Goal: Communication & Community: Share content

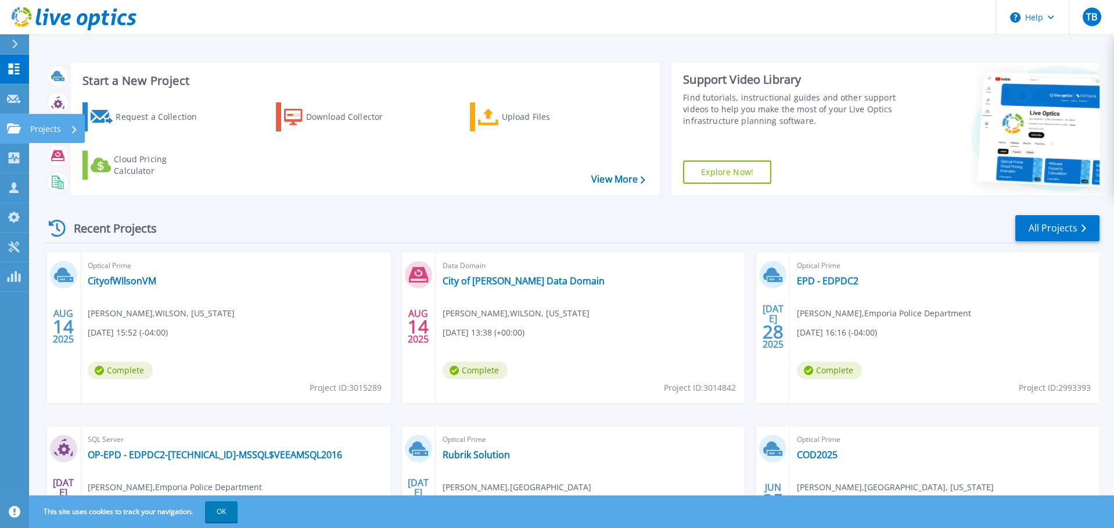
click at [10, 127] on icon at bounding box center [14, 128] width 14 height 10
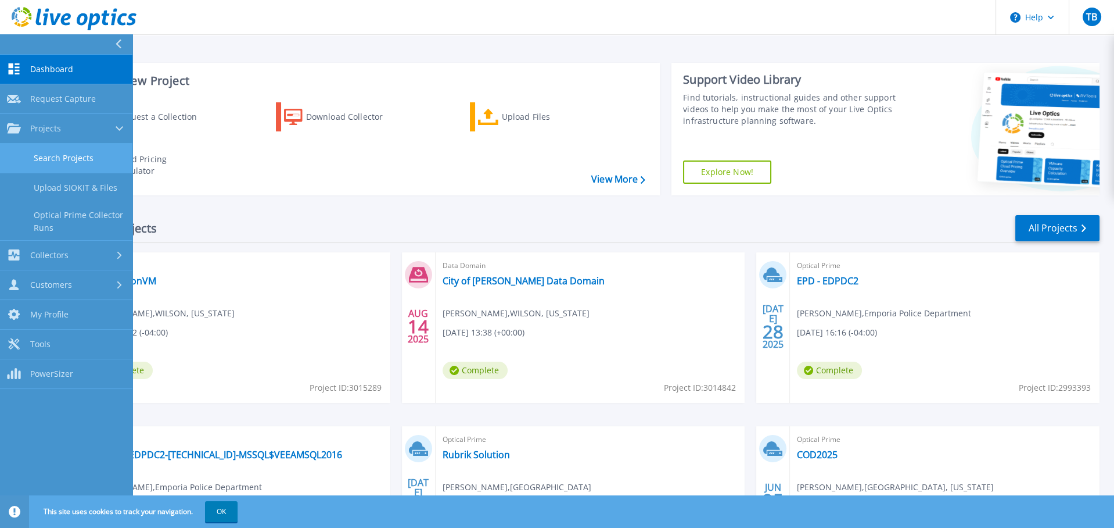
click at [43, 148] on link "Search Projects" at bounding box center [66, 159] width 132 height 30
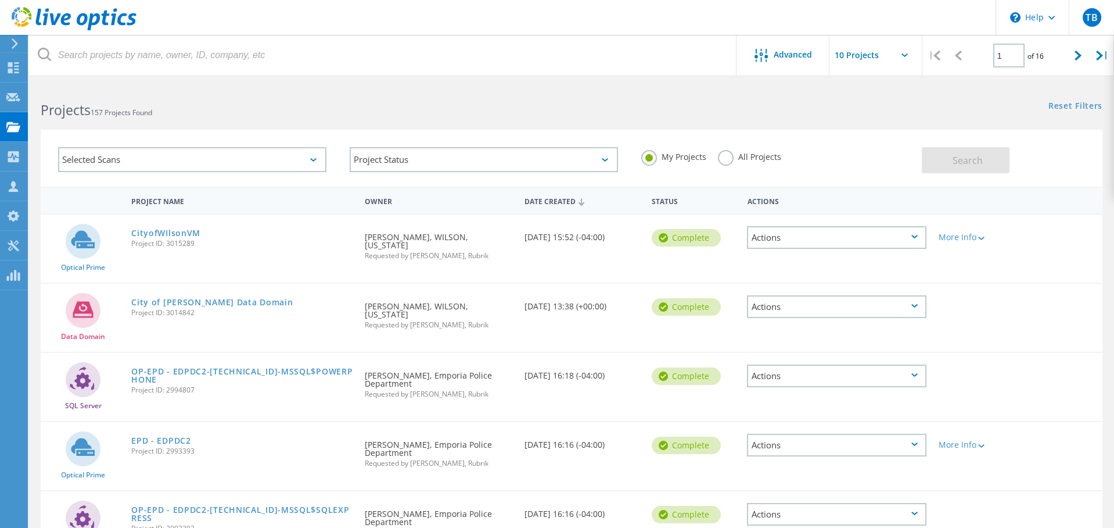
click at [253, 103] on h2 "Projects 157 Projects Found" at bounding box center [300, 110] width 519 height 19
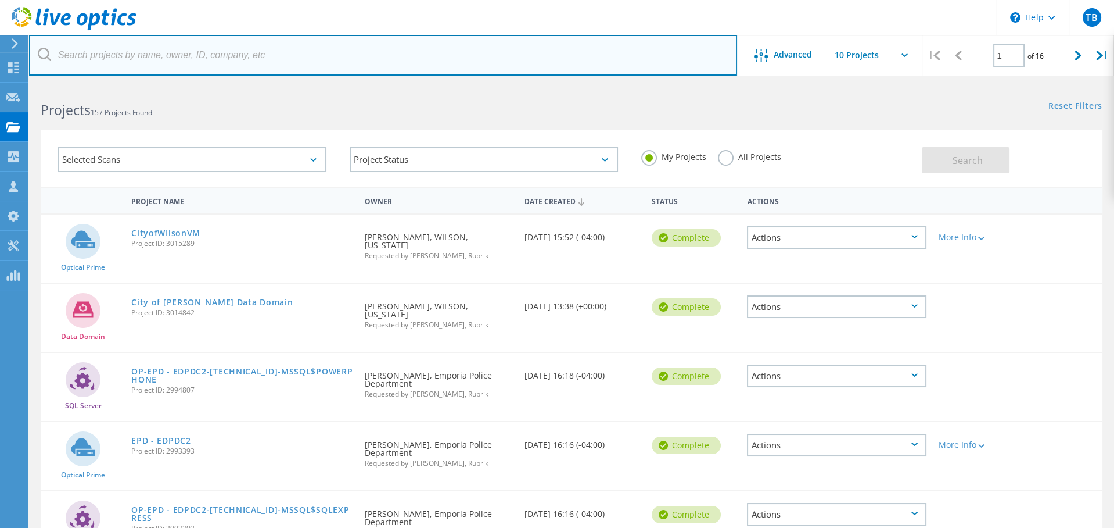
click at [225, 62] on input "text" at bounding box center [383, 55] width 708 height 41
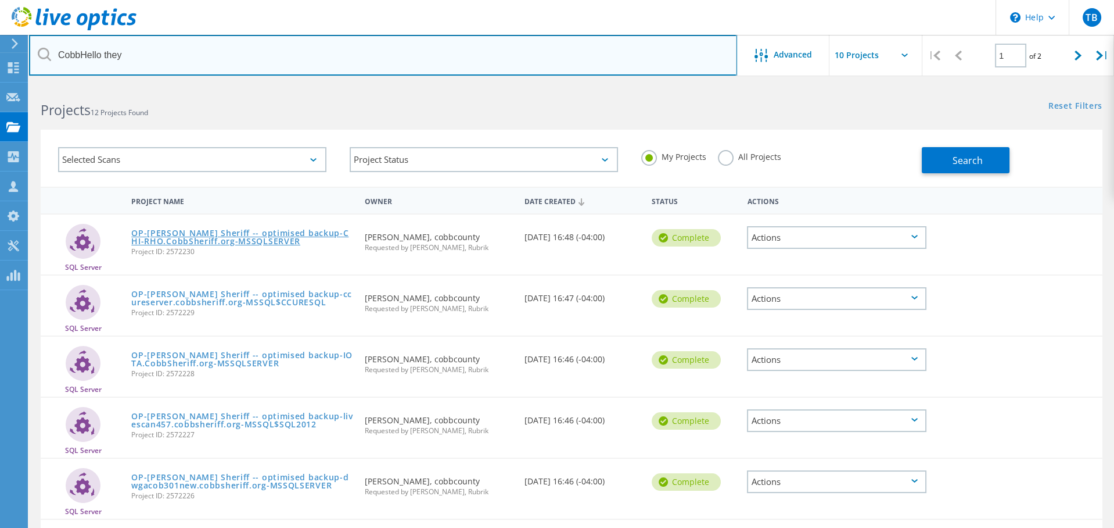
type input "CobbHello they"
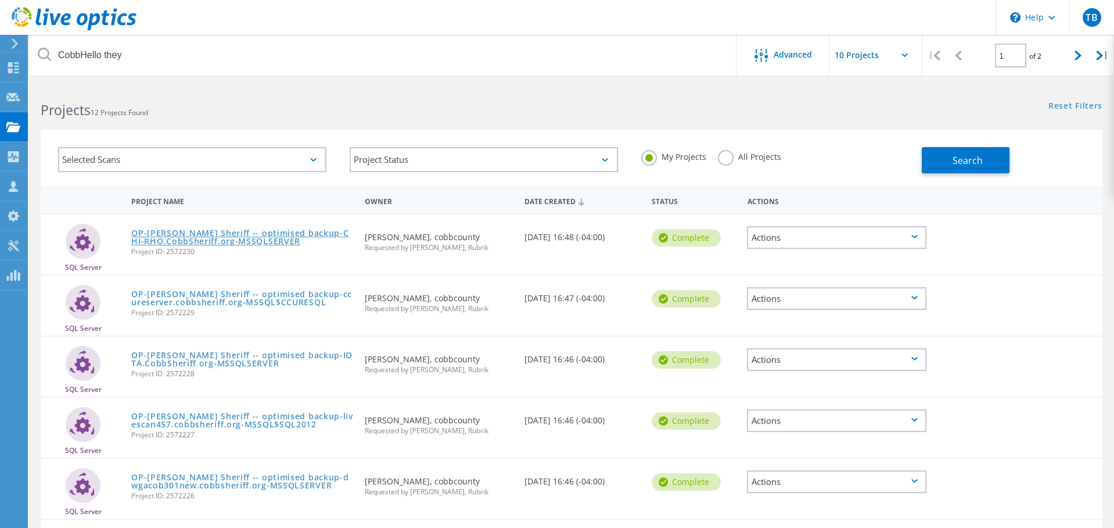
click at [225, 234] on link "OP-[PERSON_NAME] Sheriff -- optimised backup-CHI-RHO.CobbSheriff.org-MSSQLSERVER" at bounding box center [242, 237] width 222 height 16
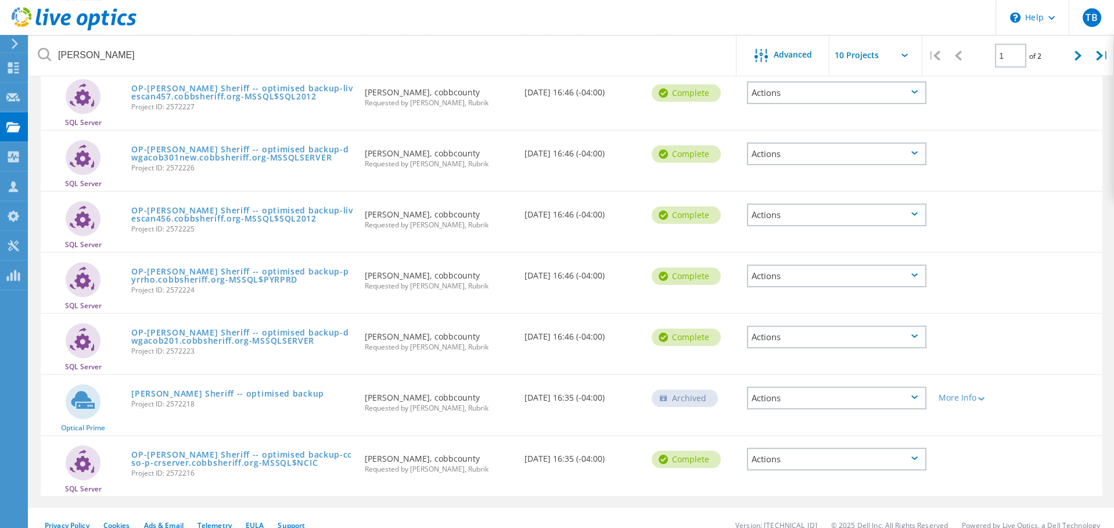
scroll to position [327, 0]
click at [917, 450] on div "Actions" at bounding box center [837, 459] width 180 height 23
click at [847, 462] on div "Share" at bounding box center [836, 469] width 177 height 18
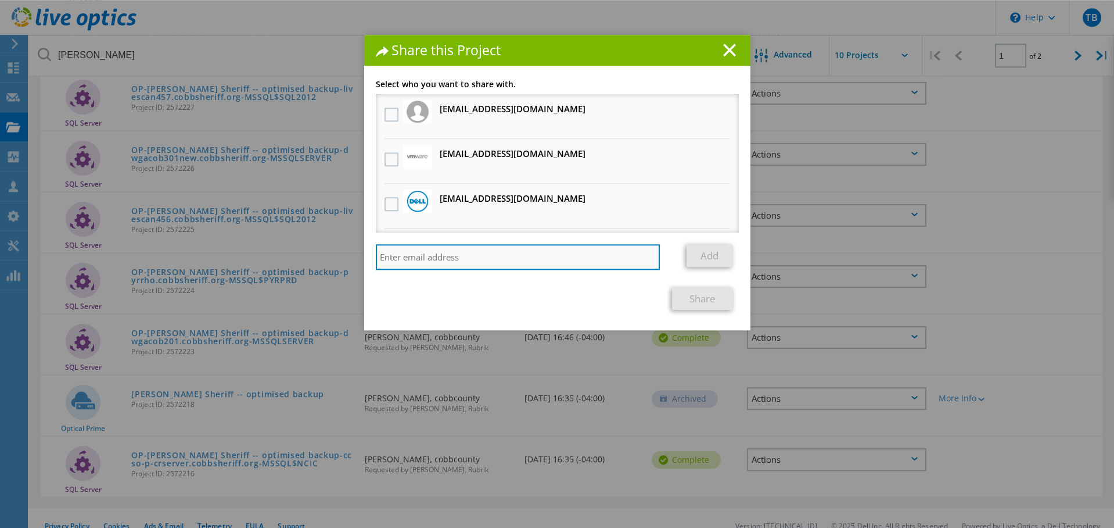
click at [436, 257] on input "search" at bounding box center [518, 257] width 285 height 26
paste input "brian.williams@rubrik.com"
type input "brian.williams@rubrik.com"
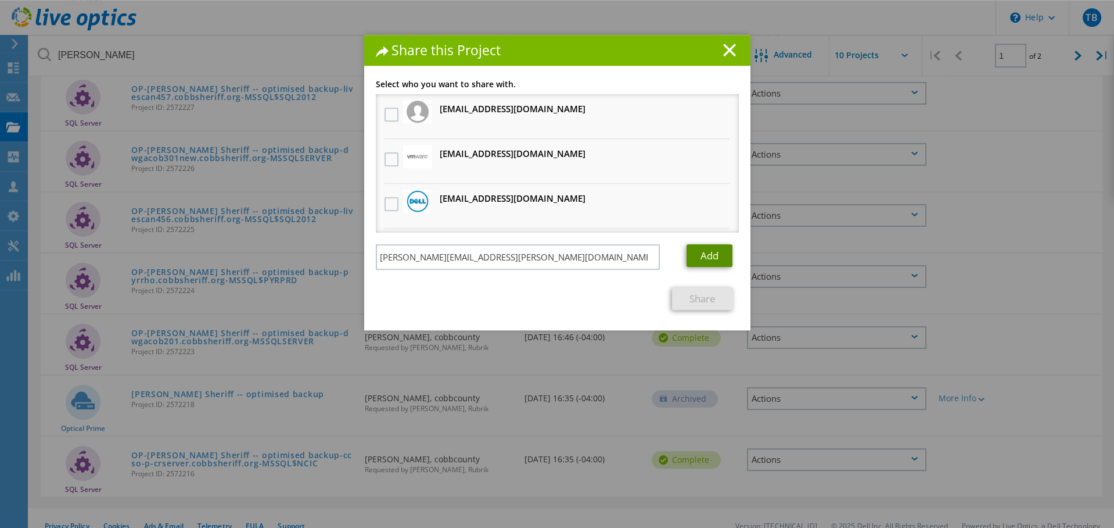
click at [704, 256] on link "Add" at bounding box center [710, 255] width 46 height 23
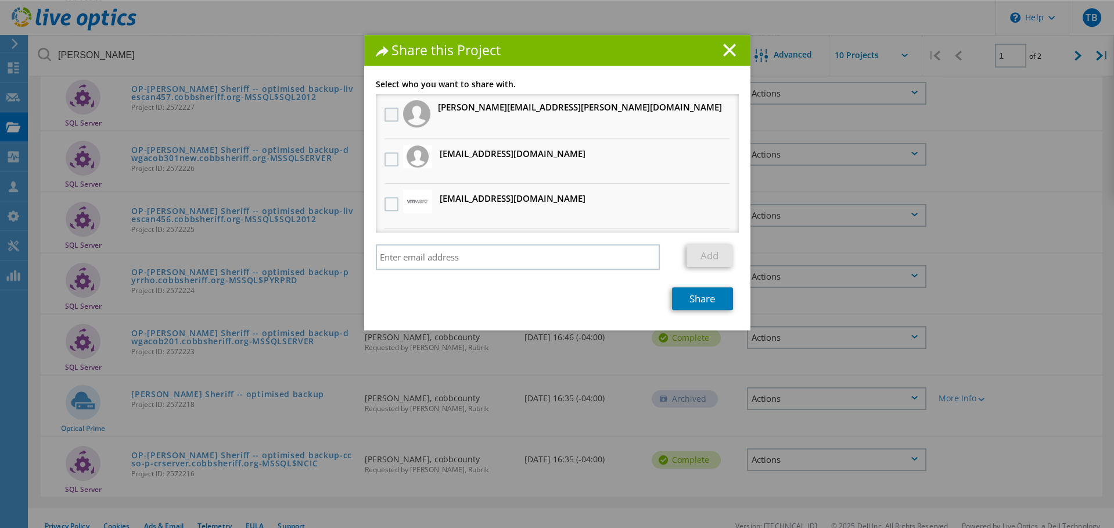
click at [397, 116] on label at bounding box center [393, 114] width 17 height 14
click at [0, 0] on "] "checkbox" at bounding box center [0, 0] width 0 height 0
click at [704, 304] on link "Share" at bounding box center [702, 298] width 61 height 23
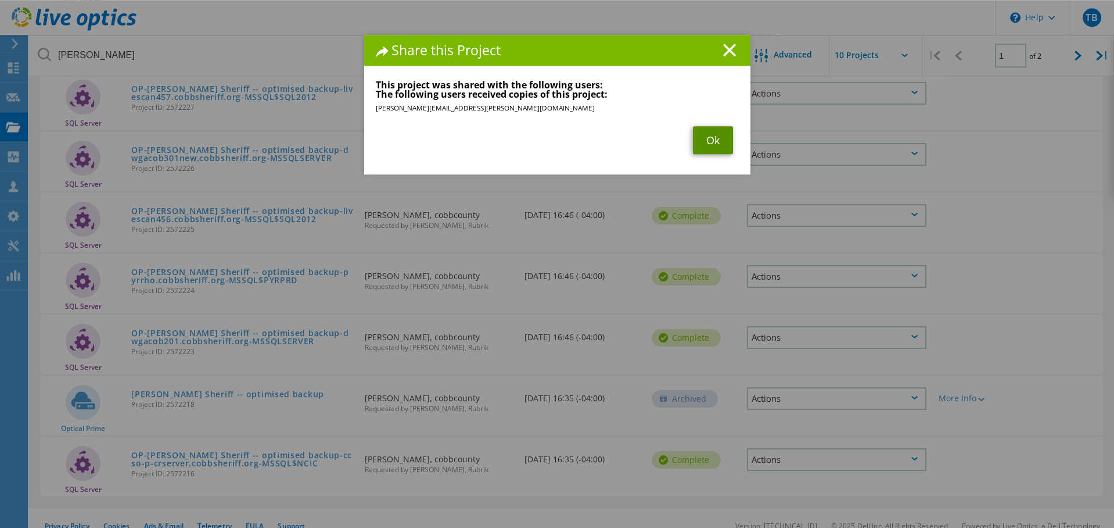
click at [717, 134] on link "Ok" at bounding box center [713, 140] width 40 height 28
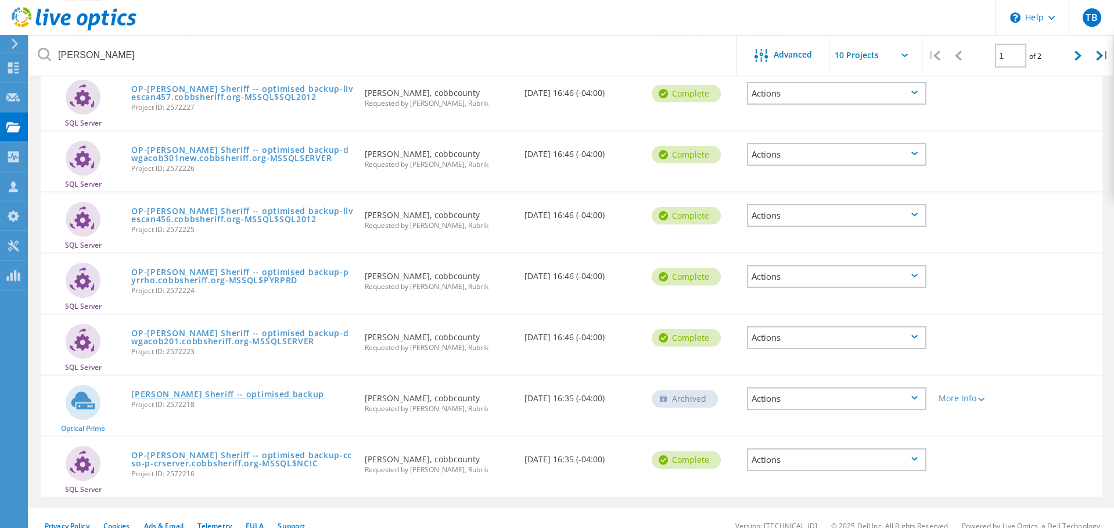
click at [176, 390] on link "[PERSON_NAME] Sheriff -- optimised backup" at bounding box center [227, 394] width 193 height 8
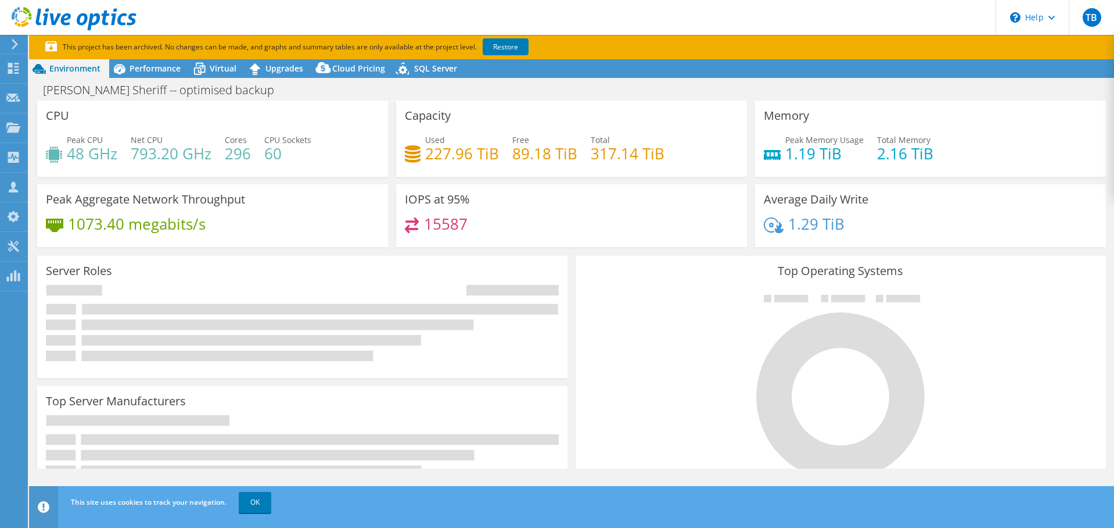
select select "USD"
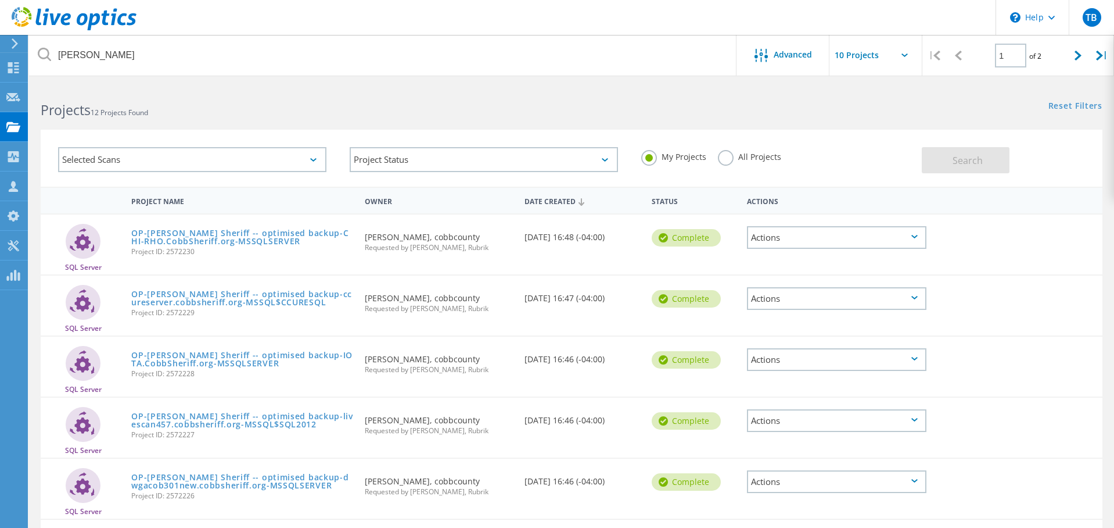
scroll to position [31, 0]
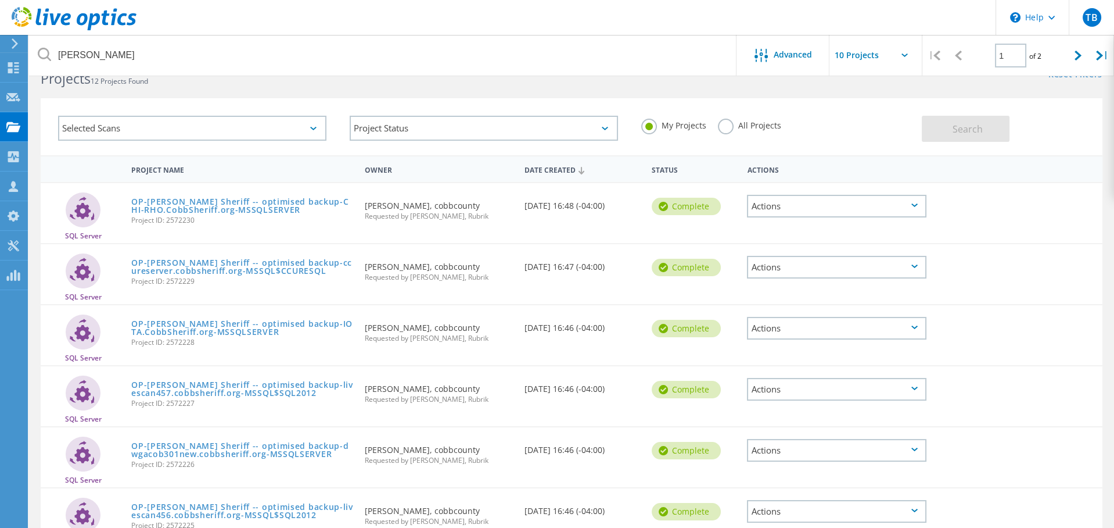
click at [808, 202] on div "Actions" at bounding box center [837, 206] width 180 height 23
click at [770, 215] on div "Share" at bounding box center [836, 215] width 177 height 18
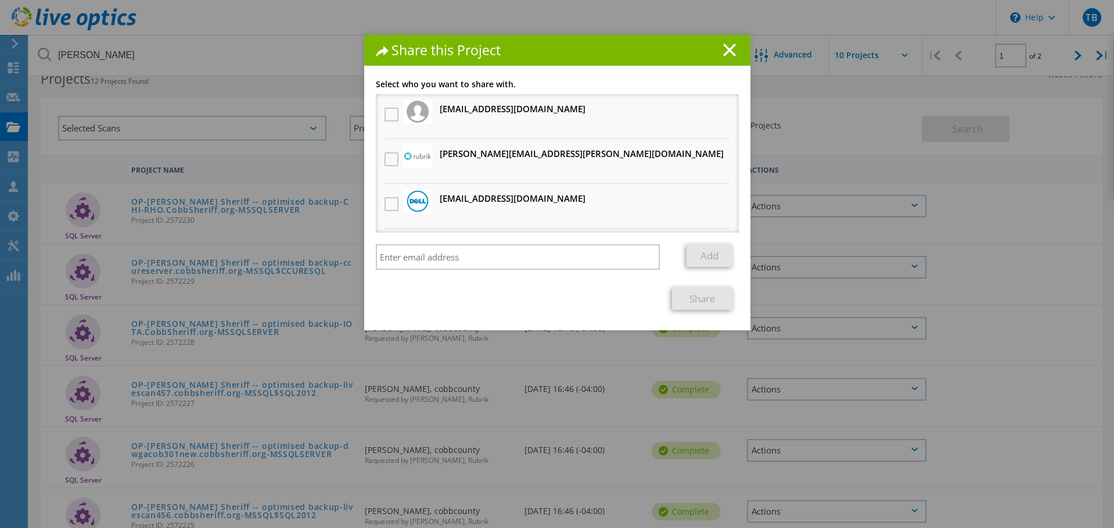
click at [382, 156] on div at bounding box center [392, 160] width 20 height 24
click at [393, 162] on label at bounding box center [393, 159] width 17 height 14
click at [0, 0] on input "checkbox" at bounding box center [0, 0] width 0 height 0
click at [700, 298] on link "Share" at bounding box center [702, 298] width 61 height 23
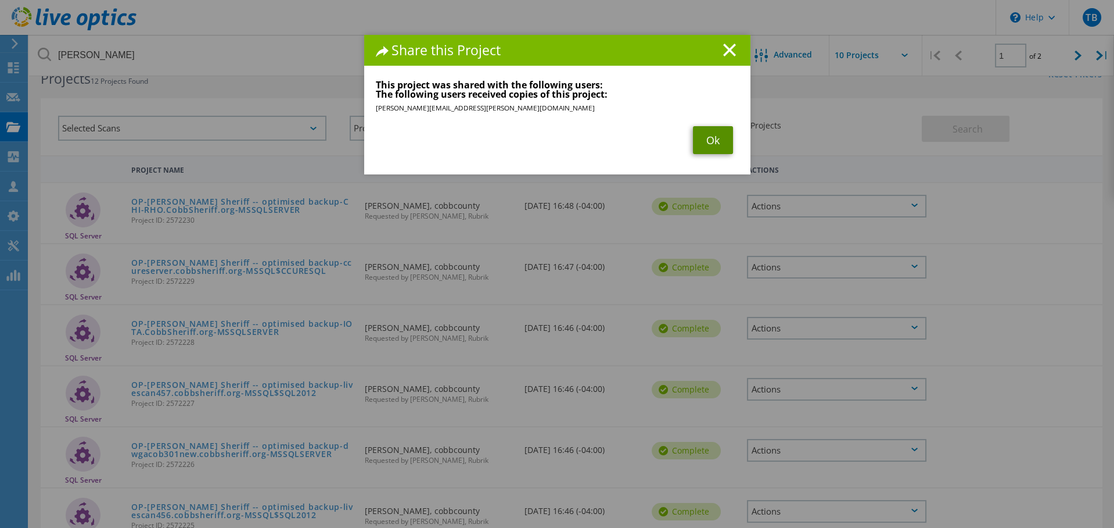
click at [701, 145] on link "Ok" at bounding box center [713, 140] width 40 height 28
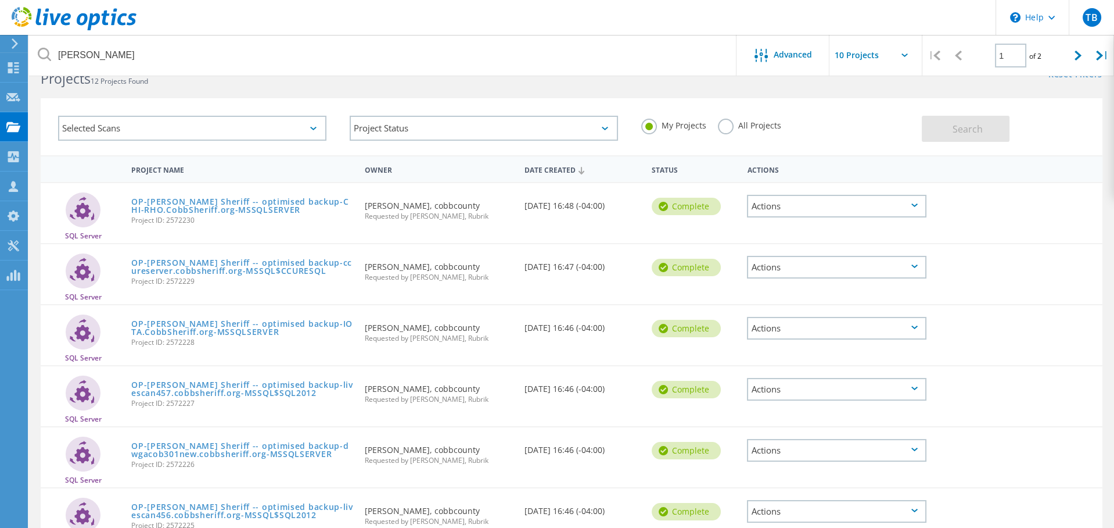
click at [773, 261] on div "Actions" at bounding box center [837, 267] width 180 height 23
click at [774, 278] on div "Share" at bounding box center [836, 276] width 177 height 18
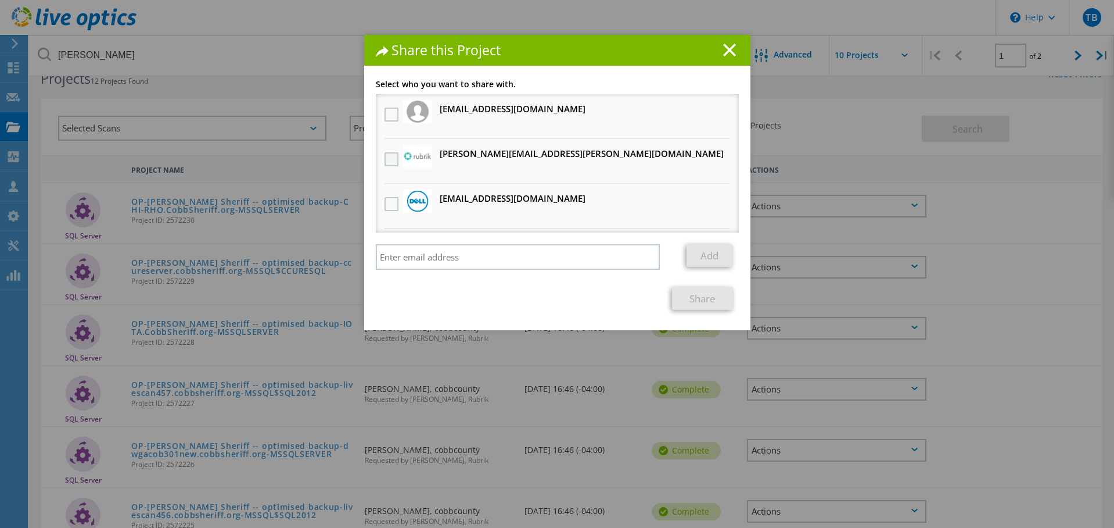
click at [399, 156] on label at bounding box center [393, 159] width 17 height 14
click at [0, 0] on input "checkbox" at bounding box center [0, 0] width 0 height 0
click at [689, 311] on div "Link other users to this project Changes can be overwritten by users with acces…" at bounding box center [557, 205] width 386 height 250
click at [697, 302] on link "Share" at bounding box center [702, 298] width 61 height 23
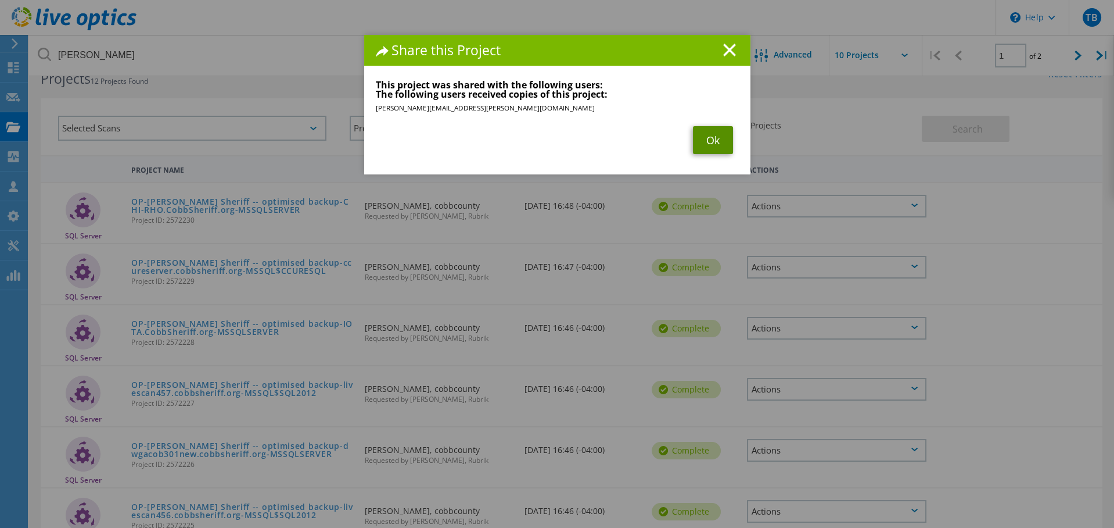
click at [709, 145] on link "Ok" at bounding box center [713, 140] width 40 height 28
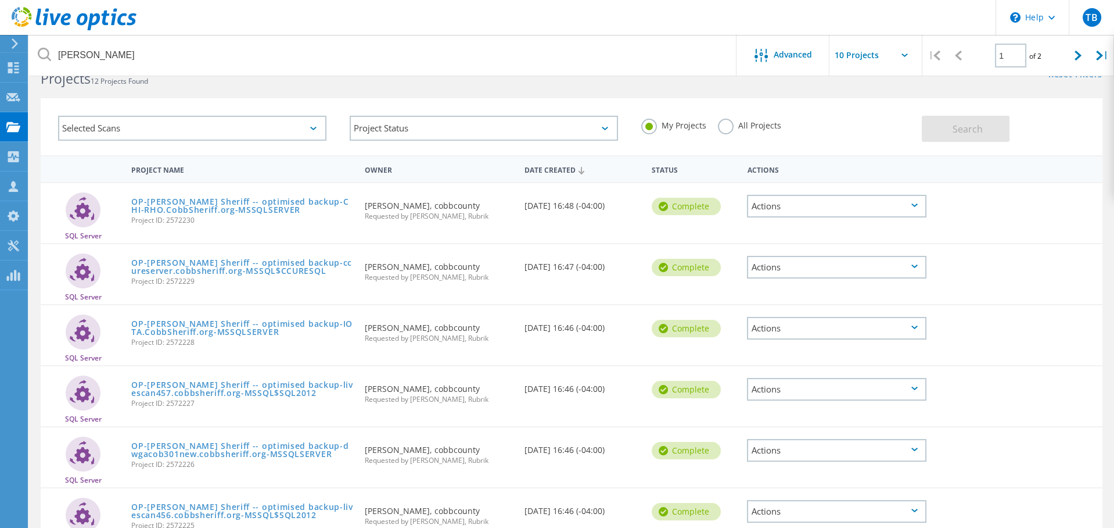
click at [781, 325] on div "Actions" at bounding box center [837, 328] width 180 height 23
click at [794, 333] on div "Share" at bounding box center [836, 337] width 177 height 18
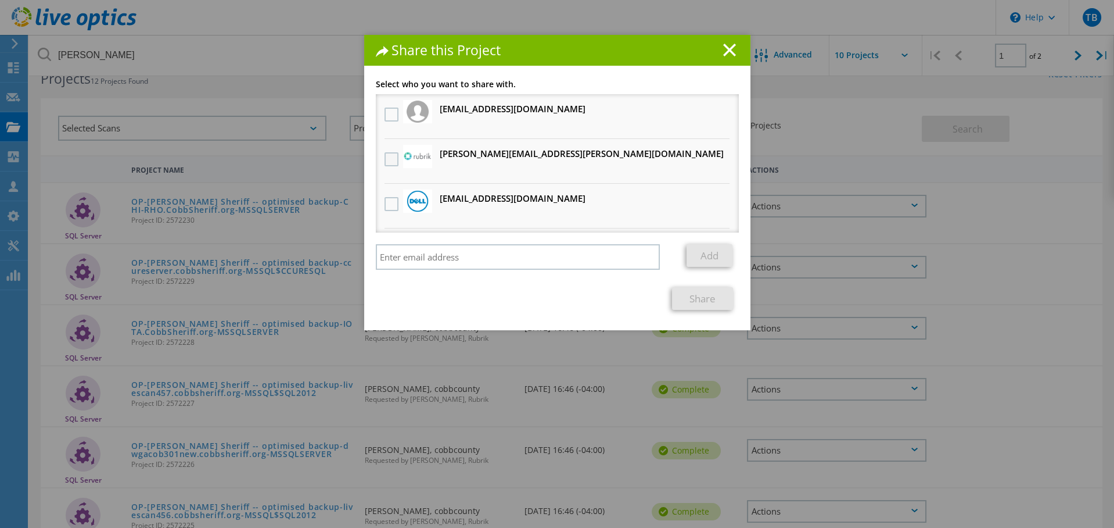
click at [399, 157] on label at bounding box center [393, 159] width 17 height 14
click at [0, 0] on input "checkbox" at bounding box center [0, 0] width 0 height 0
click at [697, 295] on link "Share" at bounding box center [702, 298] width 61 height 23
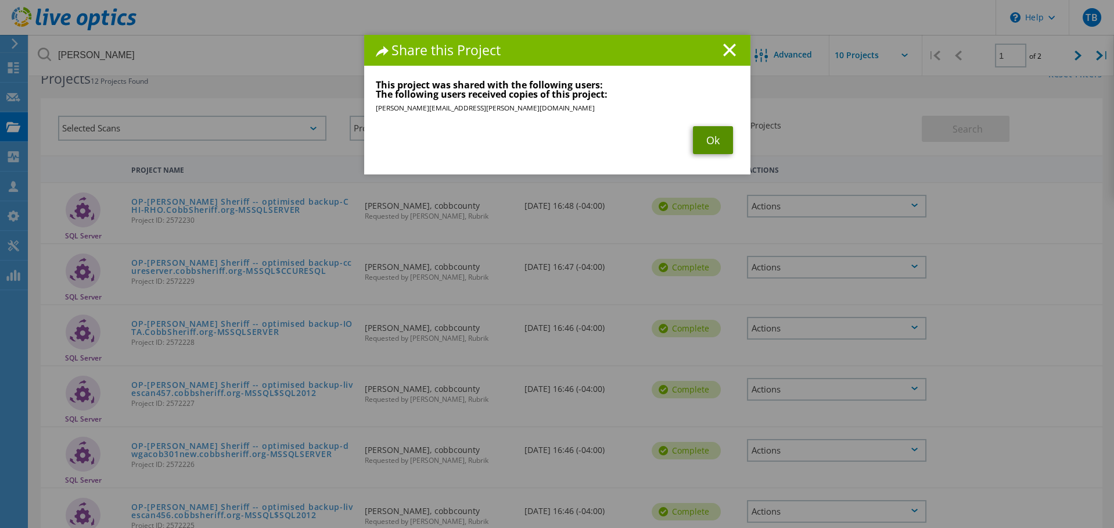
click at [710, 136] on link "Ok" at bounding box center [713, 140] width 40 height 28
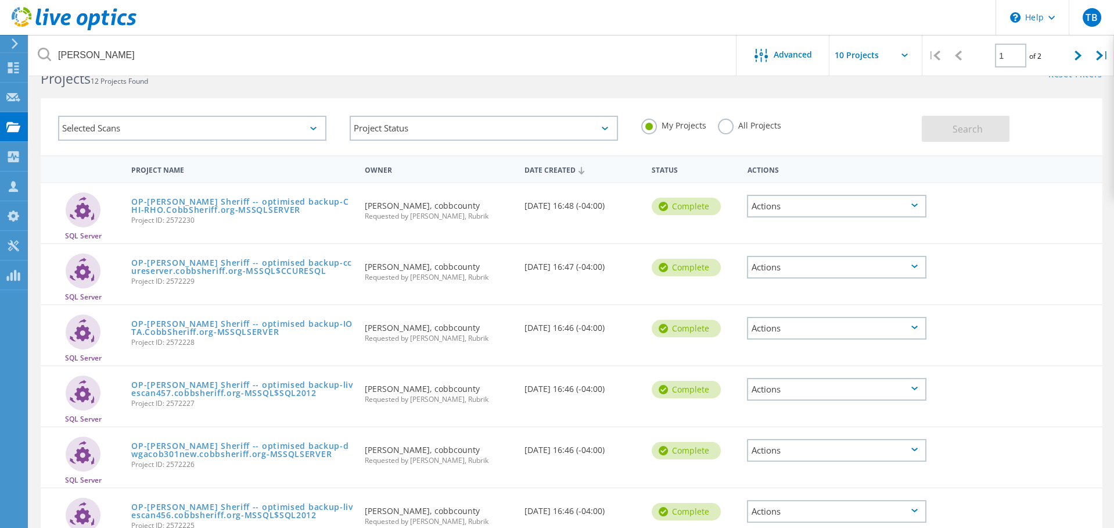
click at [894, 383] on div "Actions" at bounding box center [837, 389] width 180 height 23
click at [796, 397] on div "Share" at bounding box center [836, 398] width 177 height 18
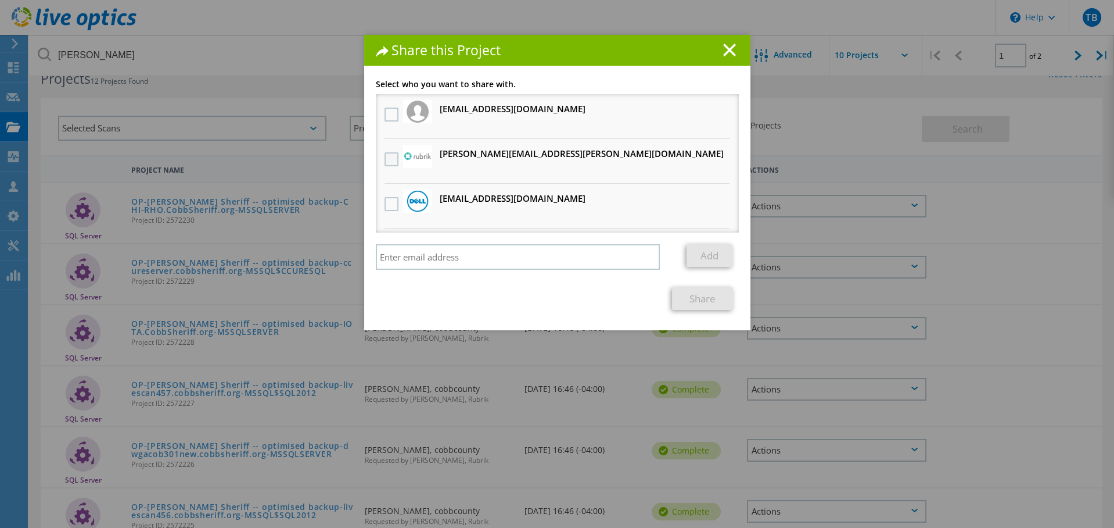
click at [392, 155] on label at bounding box center [393, 159] width 17 height 14
click at [0, 0] on input "checkbox" at bounding box center [0, 0] width 0 height 0
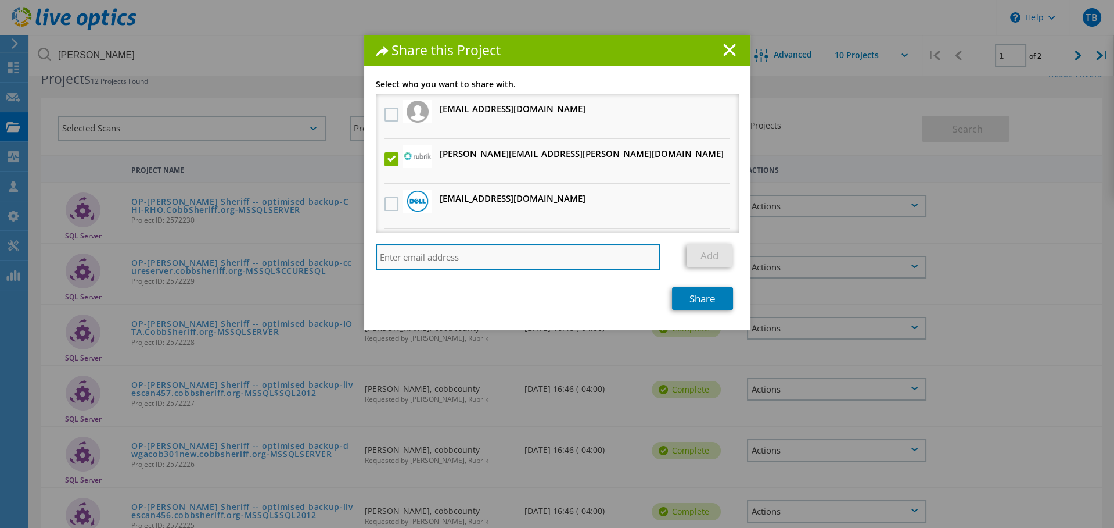
click at [584, 252] on input "search" at bounding box center [518, 257] width 285 height 26
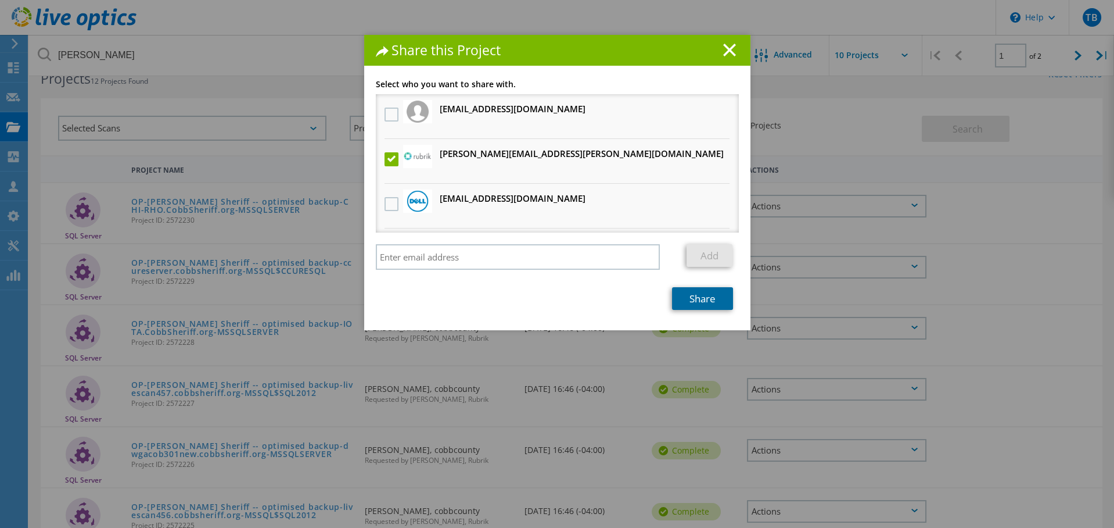
click at [708, 303] on link "Share" at bounding box center [702, 298] width 61 height 23
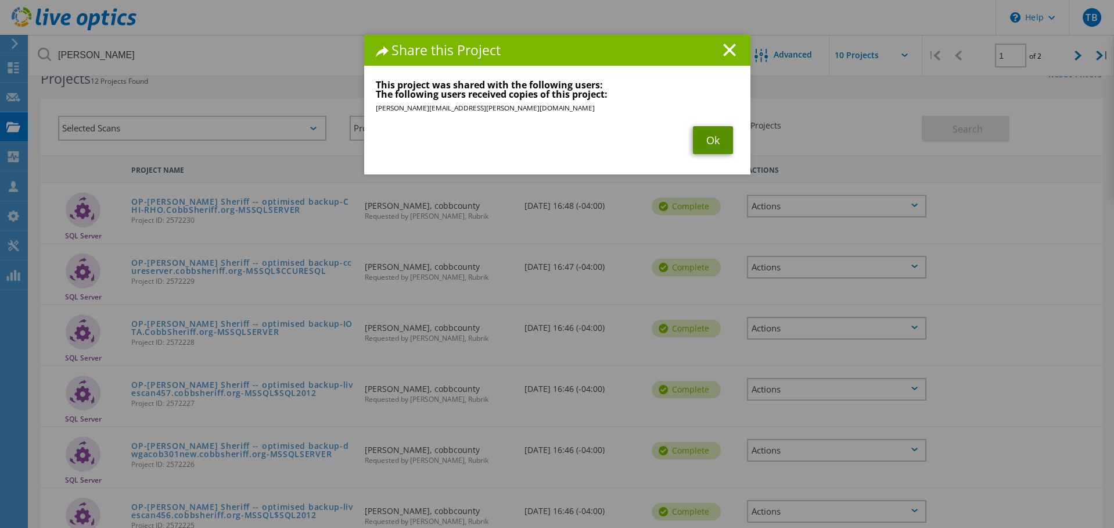
click at [712, 143] on link "Ok" at bounding box center [713, 140] width 40 height 28
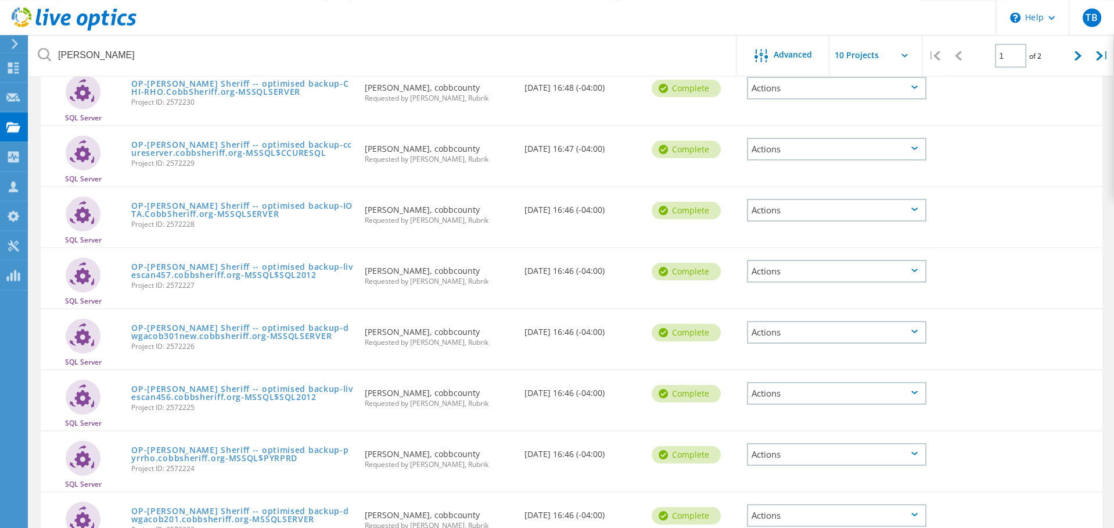
scroll to position [156, 0]
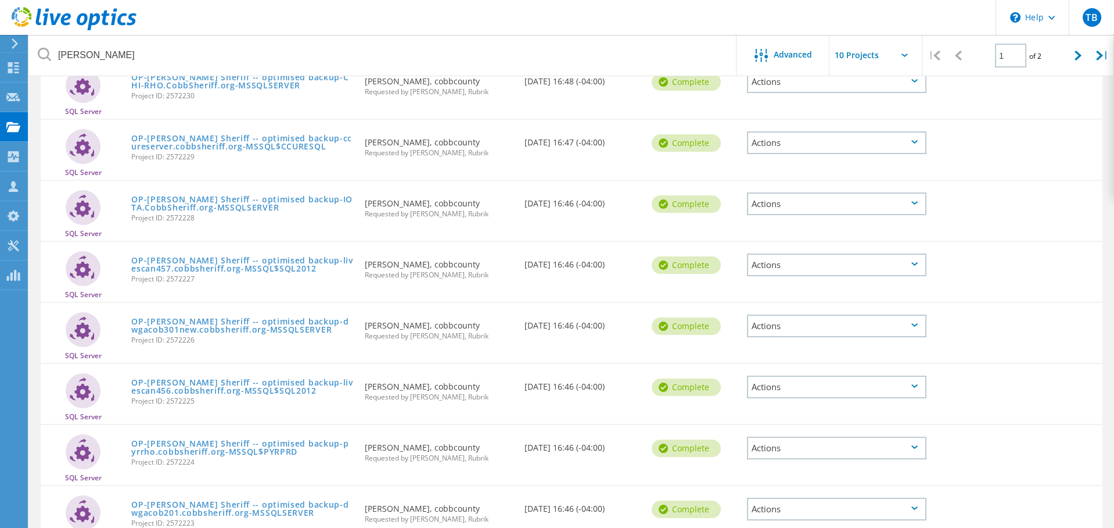
click at [786, 319] on div "Actions" at bounding box center [837, 325] width 180 height 23
click at [786, 331] on div "Share" at bounding box center [836, 335] width 177 height 18
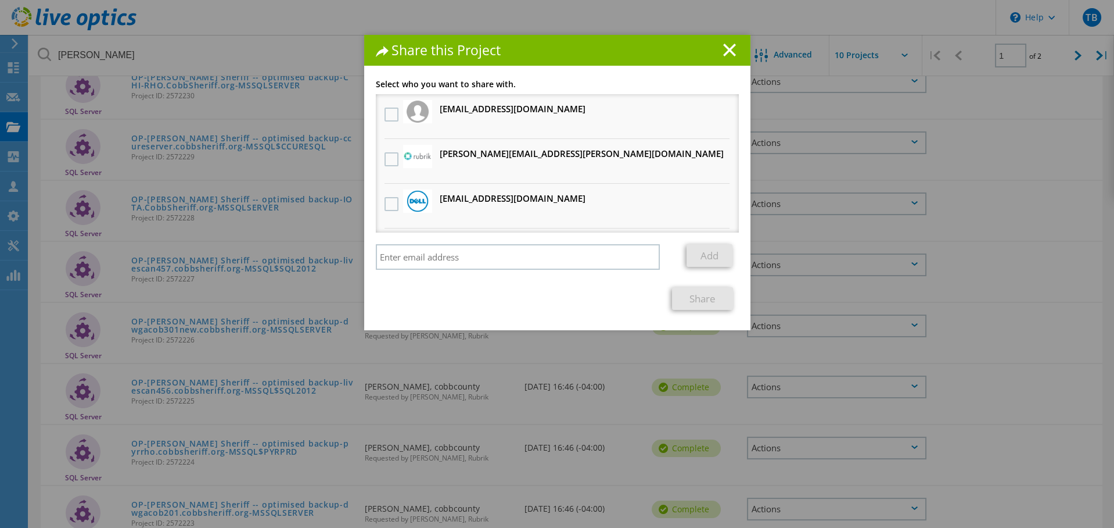
click at [377, 155] on li "brian.williams@rubrik.com Will receive an anonymous copy" at bounding box center [557, 161] width 363 height 45
click at [391, 160] on label at bounding box center [393, 159] width 17 height 14
click at [0, 0] on input "checkbox" at bounding box center [0, 0] width 0 height 0
click at [697, 296] on link "Share" at bounding box center [702, 298] width 61 height 23
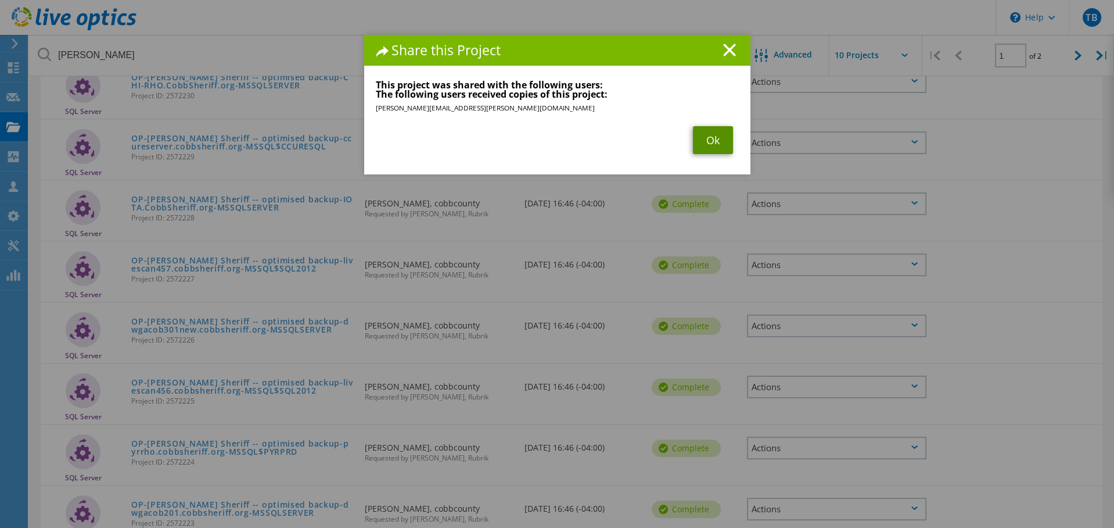
click at [704, 144] on link "Ok" at bounding box center [713, 140] width 40 height 28
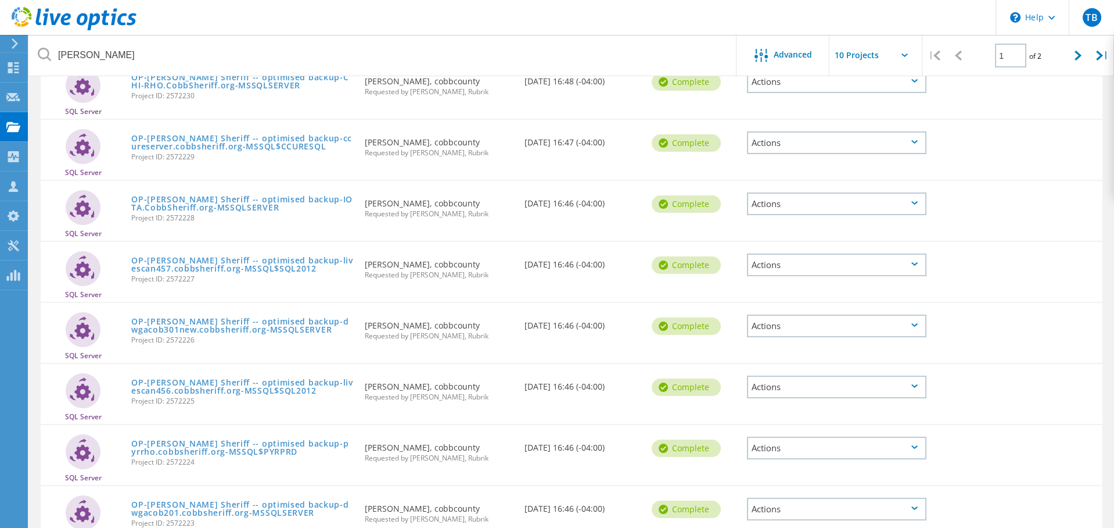
click at [863, 378] on div "Actions" at bounding box center [837, 386] width 180 height 23
click at [818, 393] on div "Share" at bounding box center [836, 396] width 177 height 18
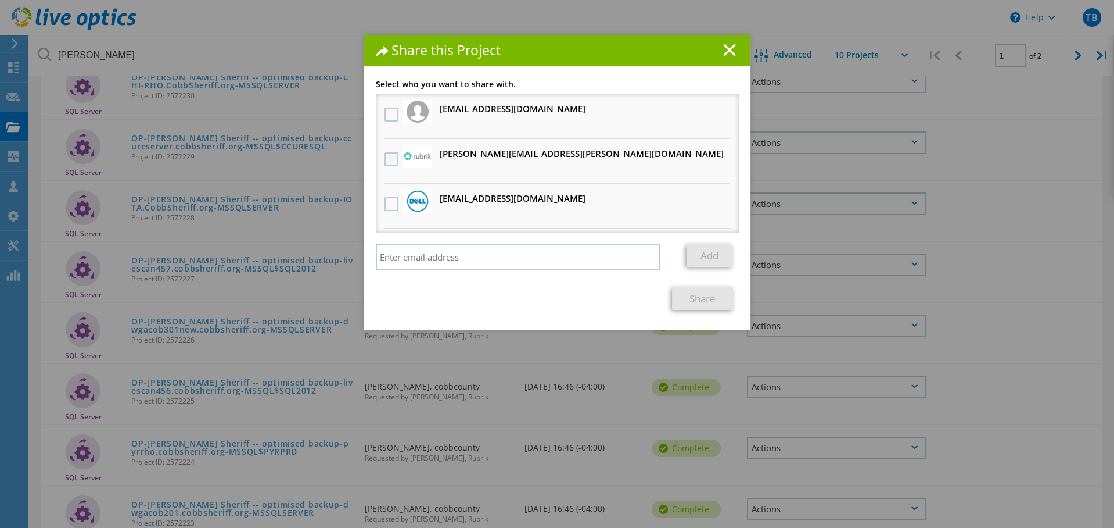
click at [390, 160] on label at bounding box center [393, 159] width 17 height 14
click at [0, 0] on input "checkbox" at bounding box center [0, 0] width 0 height 0
click at [720, 298] on link "Share" at bounding box center [702, 298] width 61 height 23
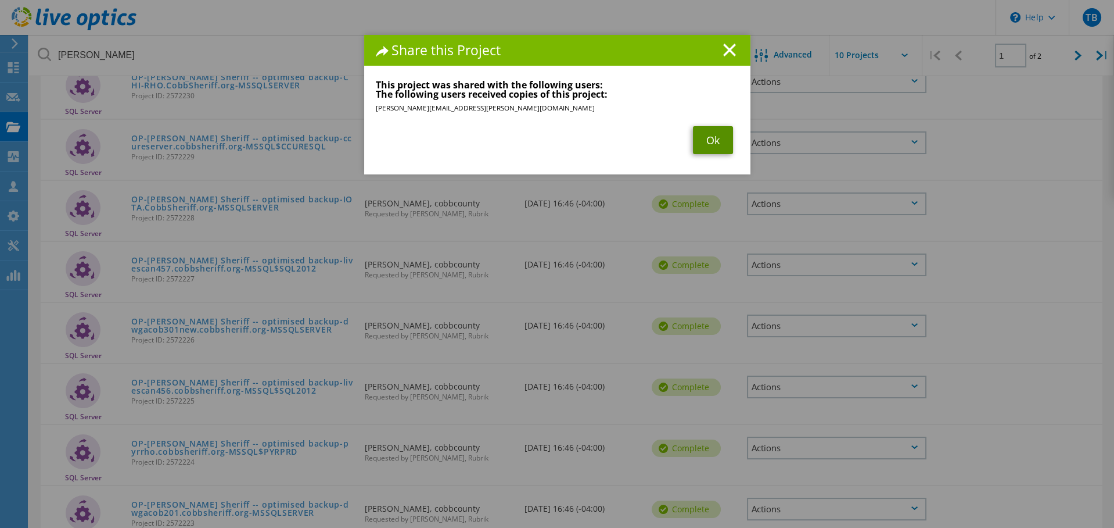
click at [709, 142] on link "Ok" at bounding box center [713, 140] width 40 height 28
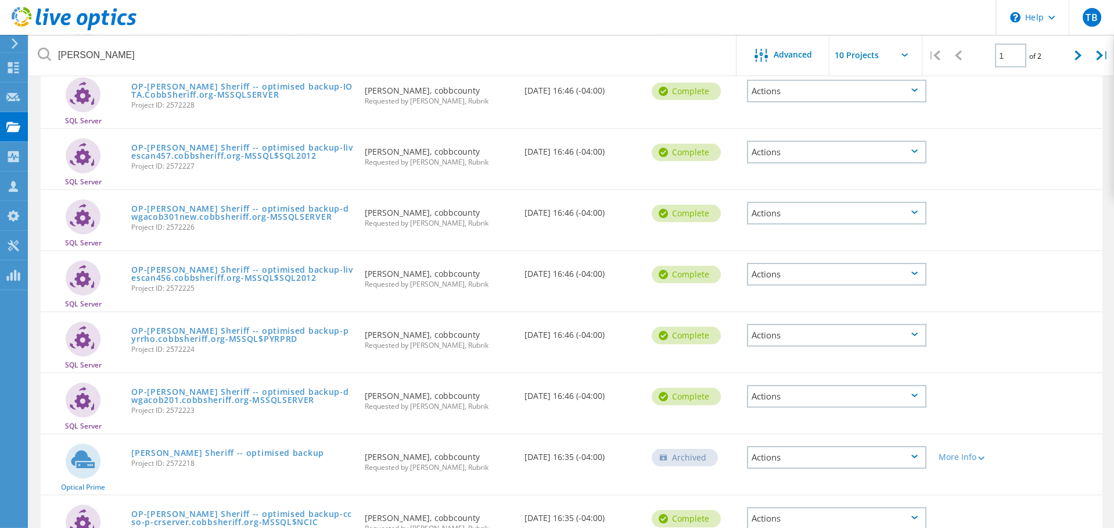
scroll to position [269, 0]
click at [918, 332] on icon at bounding box center [915, 333] width 6 height 3
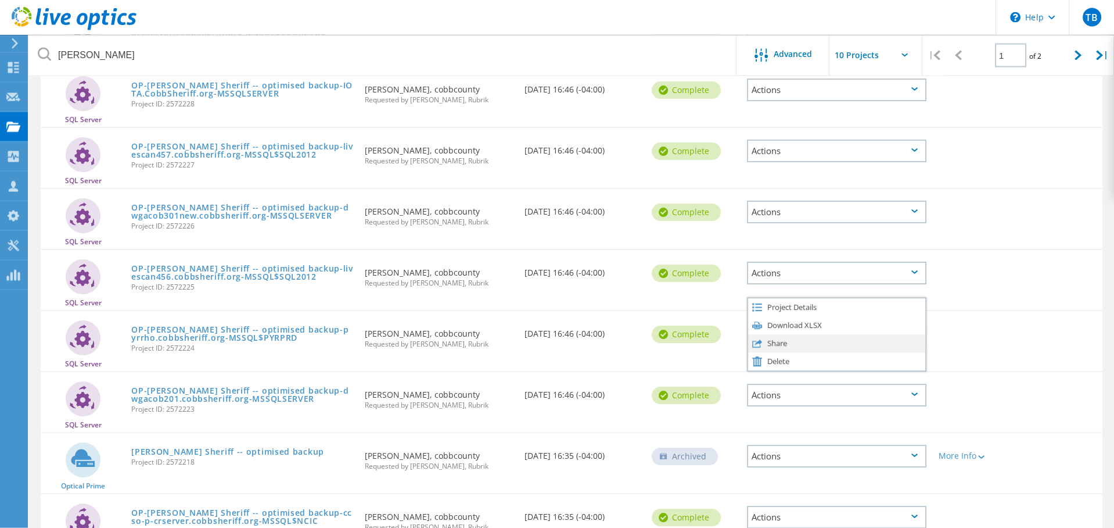
drag, startPoint x: 918, startPoint y: 329, endPoint x: 855, endPoint y: 336, distance: 63.7
click at [855, 336] on div "Share" at bounding box center [836, 344] width 177 height 18
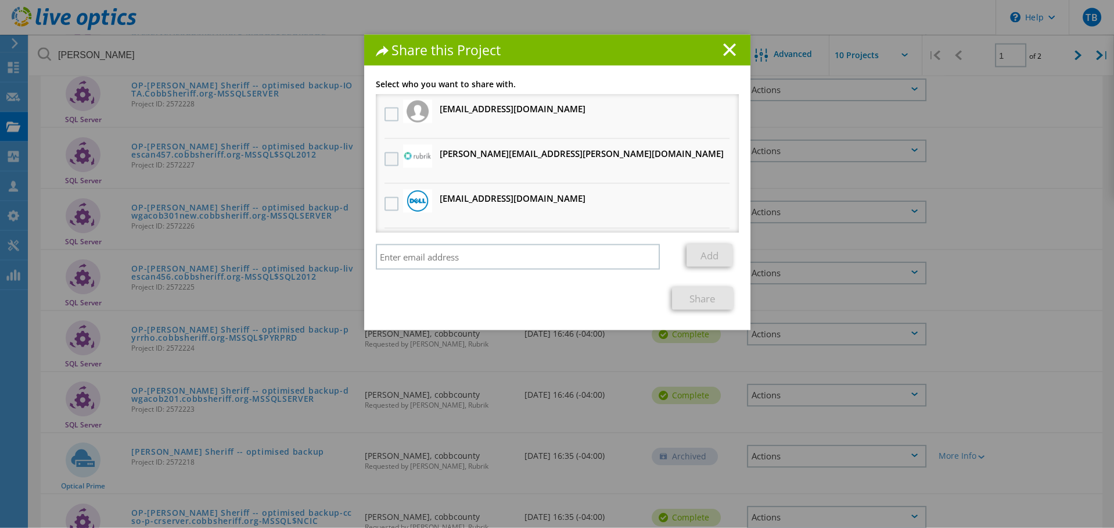
click at [393, 160] on label at bounding box center [393, 159] width 17 height 14
click at [0, 0] on input "checkbox" at bounding box center [0, 0] width 0 height 0
click at [700, 299] on link "Share" at bounding box center [702, 298] width 61 height 23
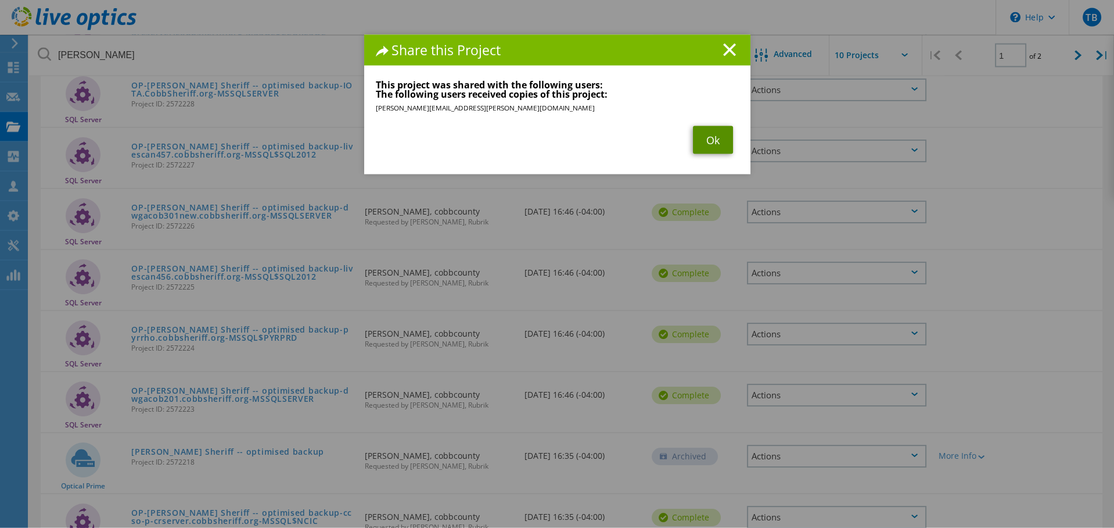
click at [701, 135] on link "Ok" at bounding box center [713, 140] width 40 height 28
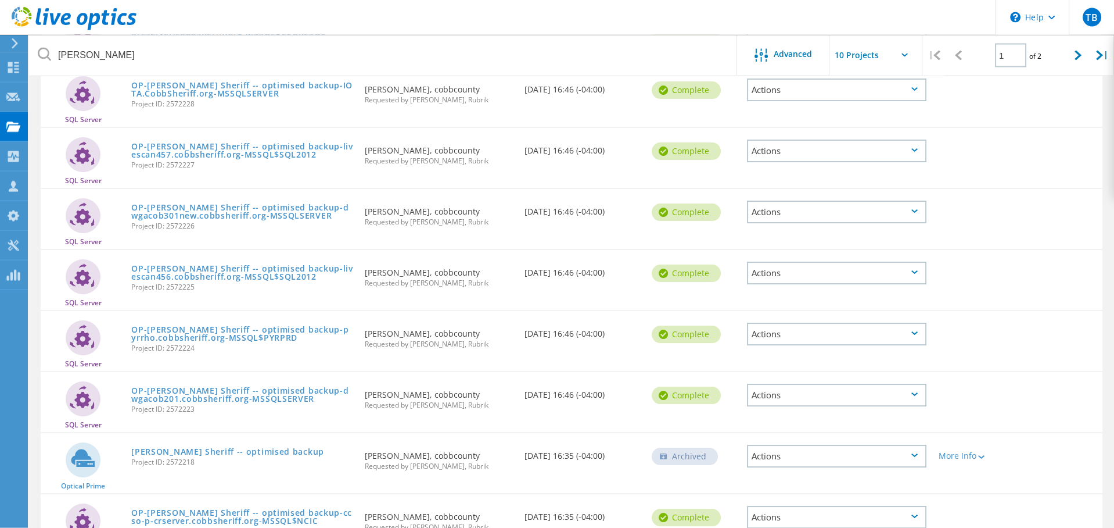
click at [812, 451] on div "Actions" at bounding box center [837, 456] width 180 height 23
click at [581, 402] on div "Date Created 07/10/2024, 16:46 (-04:00)" at bounding box center [582, 391] width 127 height 38
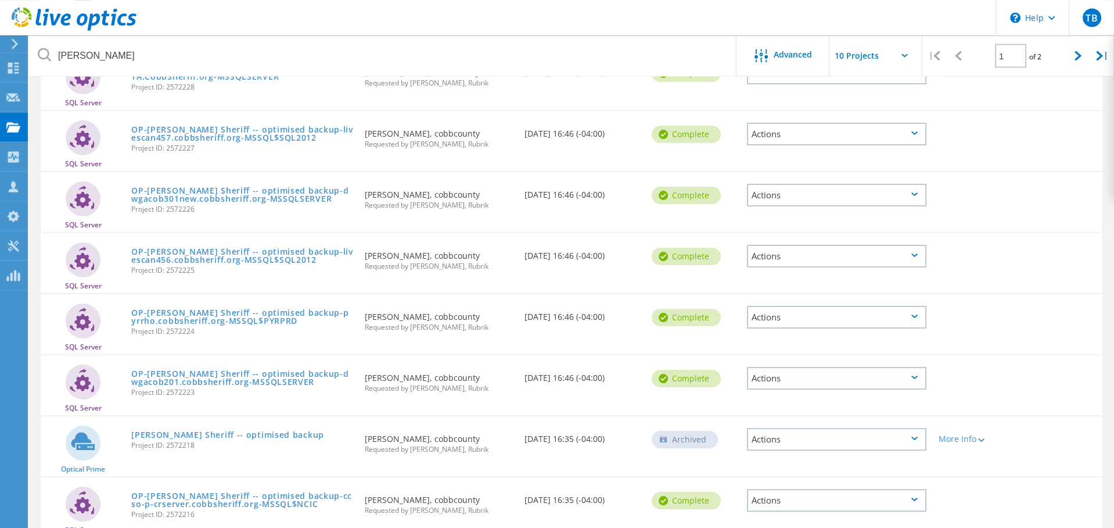
scroll to position [335, 0]
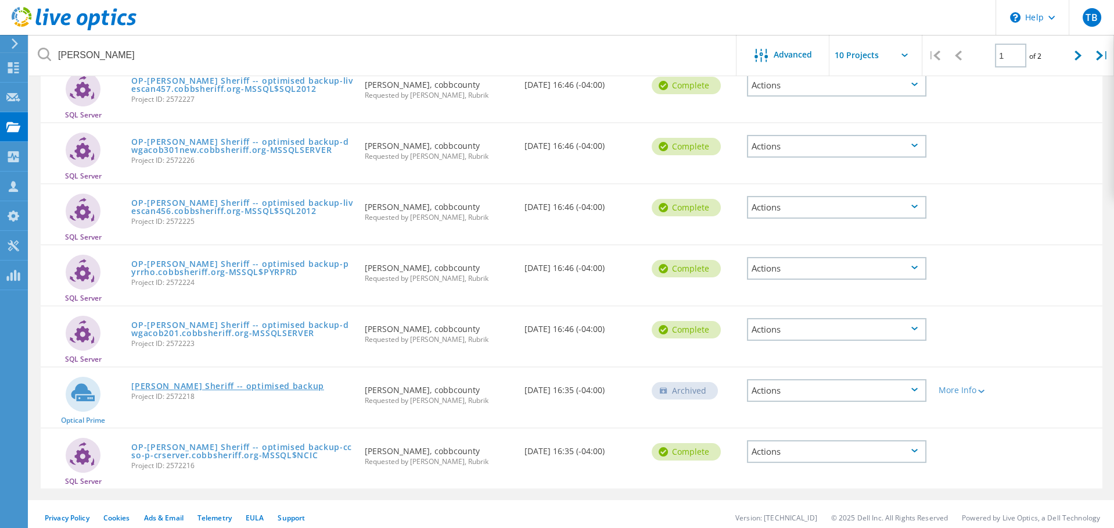
click at [194, 382] on link "[PERSON_NAME] Sheriff -- optimised backup" at bounding box center [227, 386] width 193 height 8
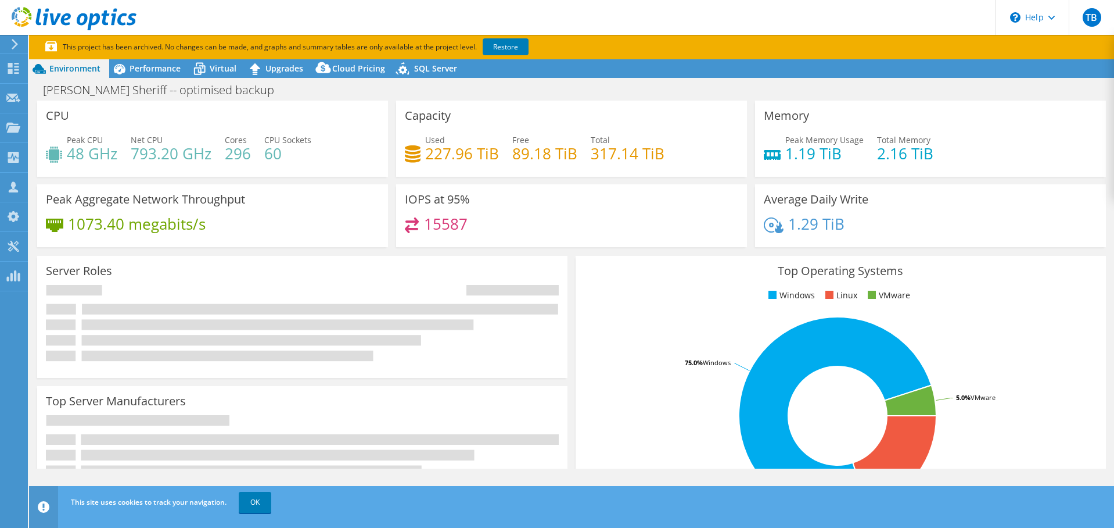
select select "USD"
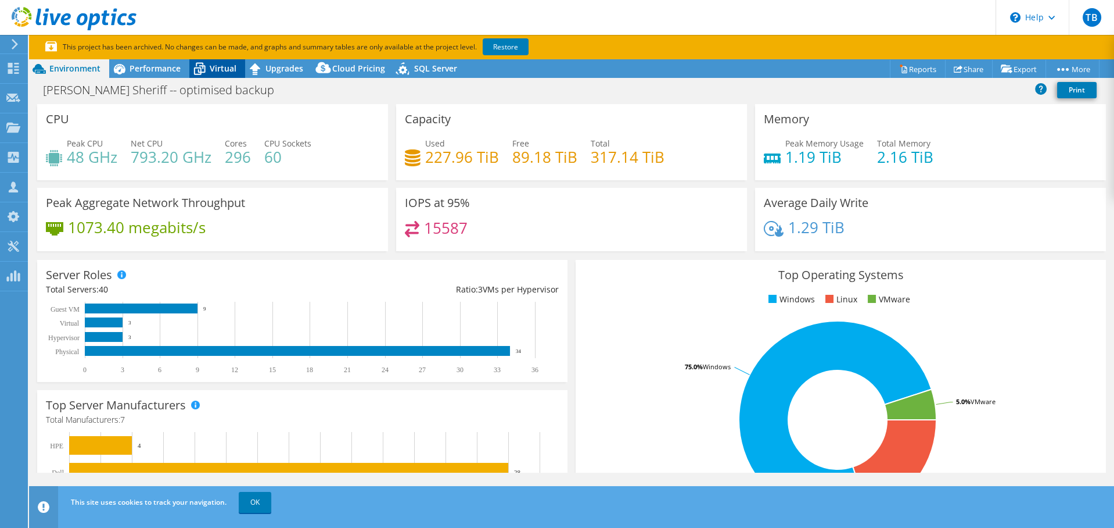
click at [207, 67] on icon at bounding box center [199, 69] width 20 height 20
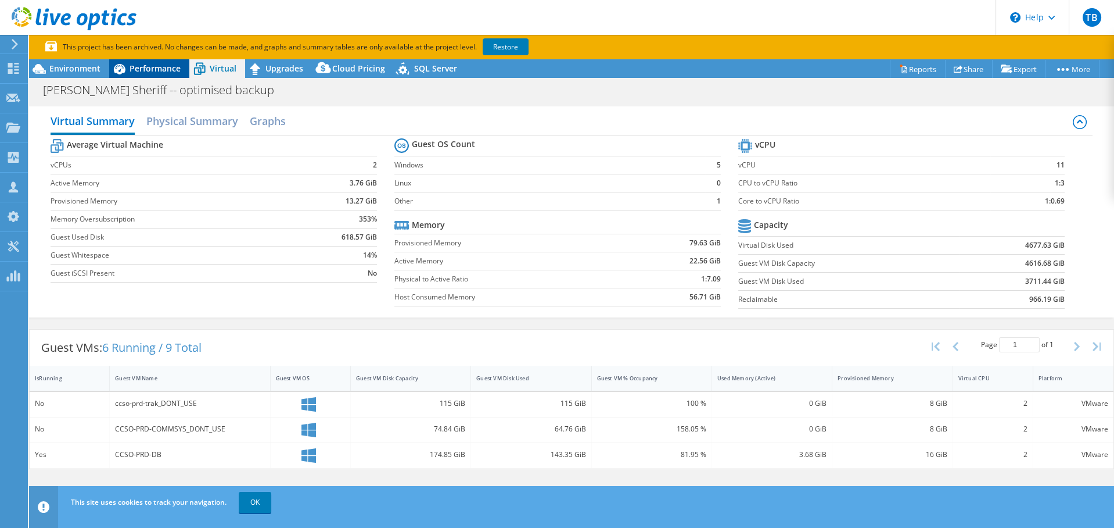
click at [137, 71] on span "Performance" at bounding box center [155, 68] width 51 height 11
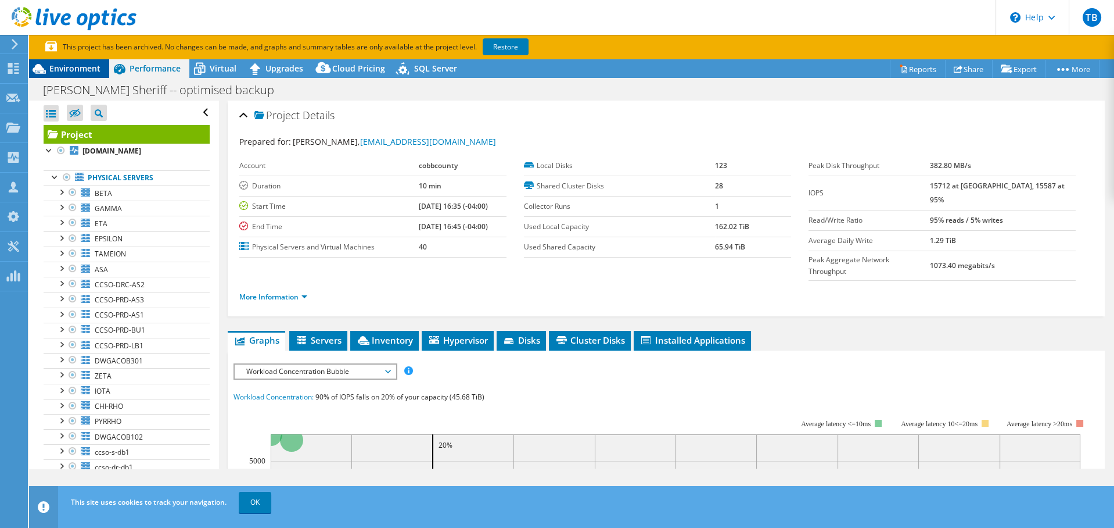
click at [78, 64] on span "Environment" at bounding box center [74, 68] width 51 height 11
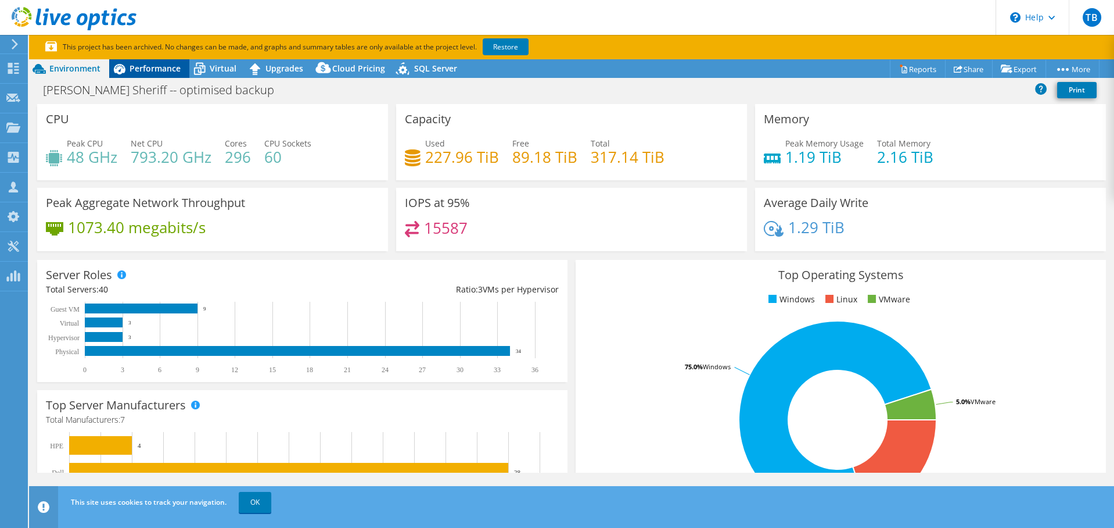
click at [153, 69] on span "Performance" at bounding box center [155, 68] width 51 height 11
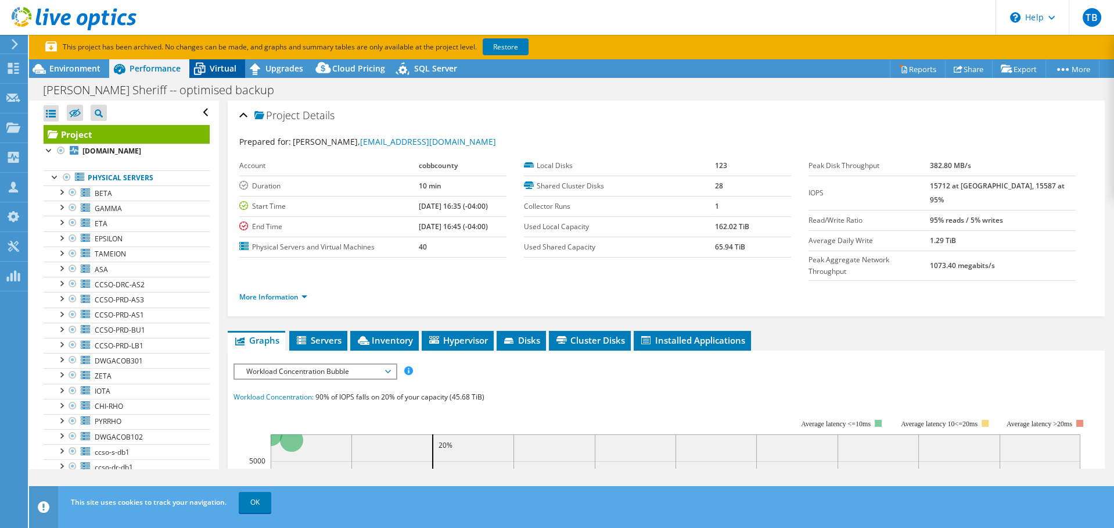
click at [210, 70] on span "Virtual" at bounding box center [223, 68] width 27 height 11
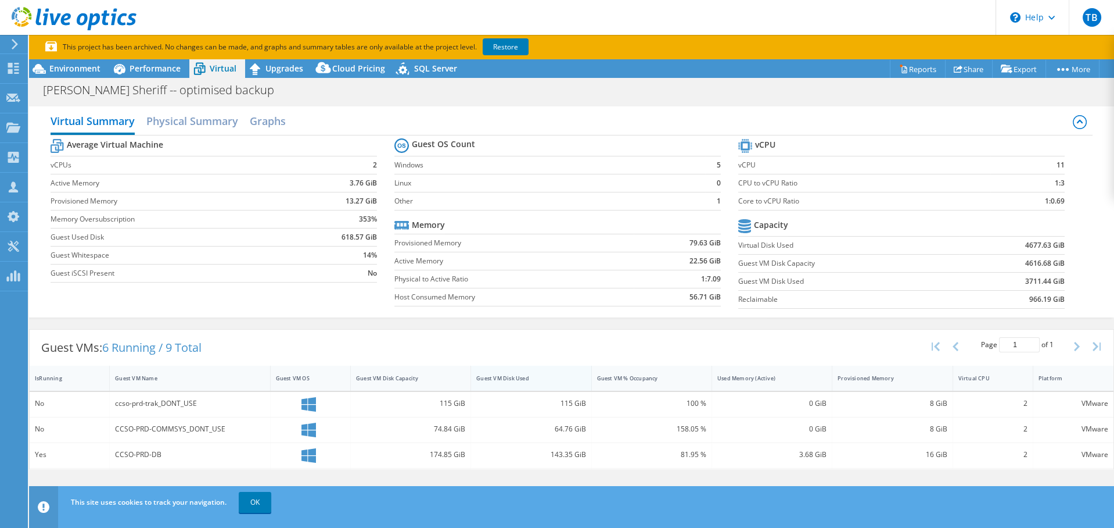
click at [536, 382] on div "Guest VM Disk Used" at bounding box center [524, 378] width 106 height 18
click at [144, 74] on div "Performance" at bounding box center [149, 68] width 80 height 19
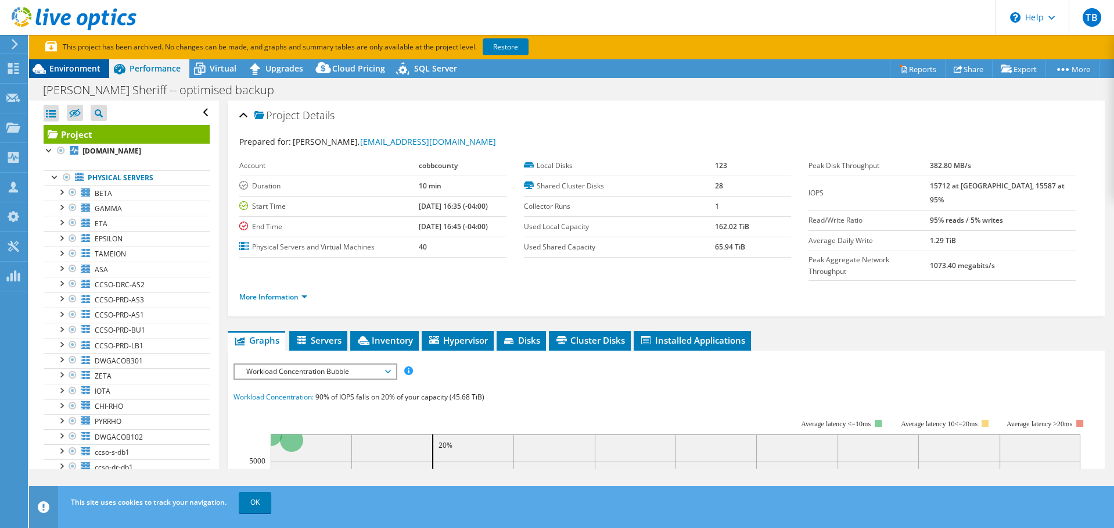
click at [71, 69] on span "Environment" at bounding box center [74, 68] width 51 height 11
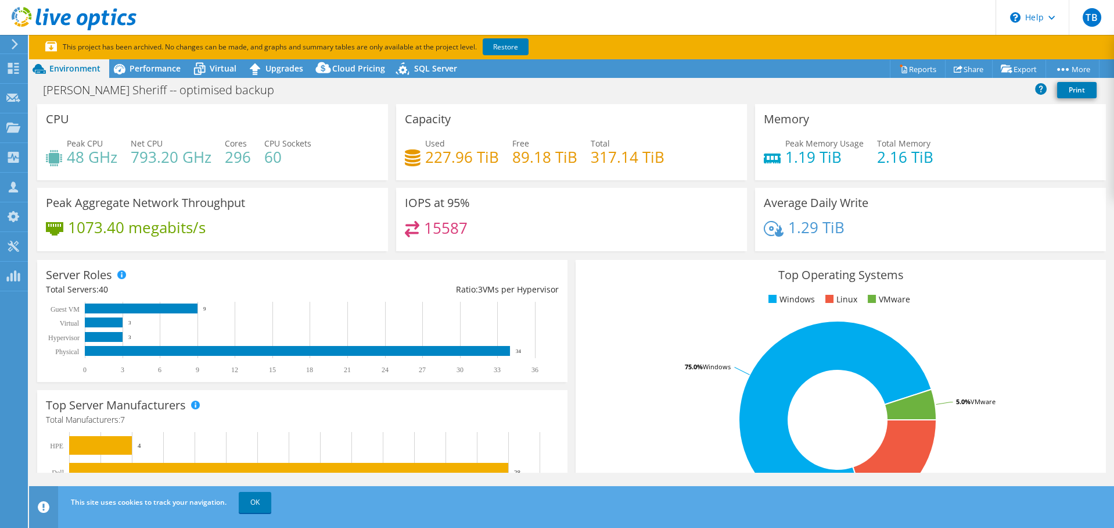
click at [71, 69] on span "Environment" at bounding box center [74, 68] width 51 height 11
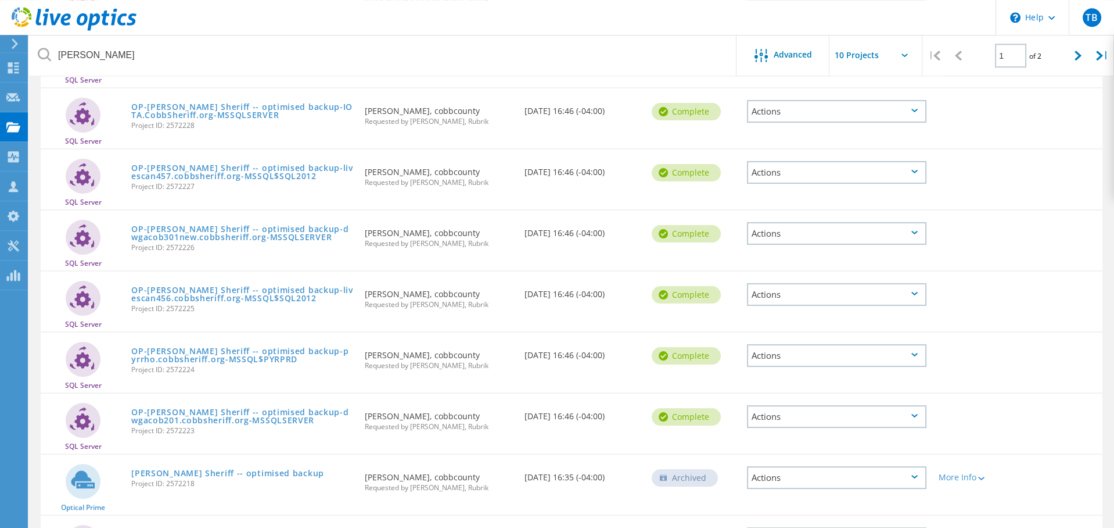
scroll to position [335, 0]
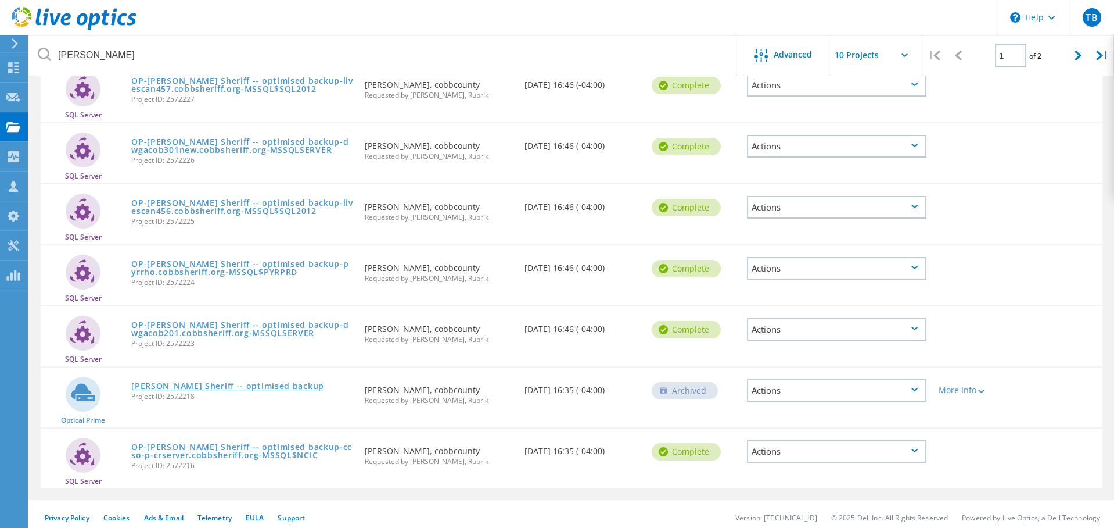
click at [205, 382] on link "[PERSON_NAME] Sheriff -- optimised backup" at bounding box center [227, 386] width 193 height 8
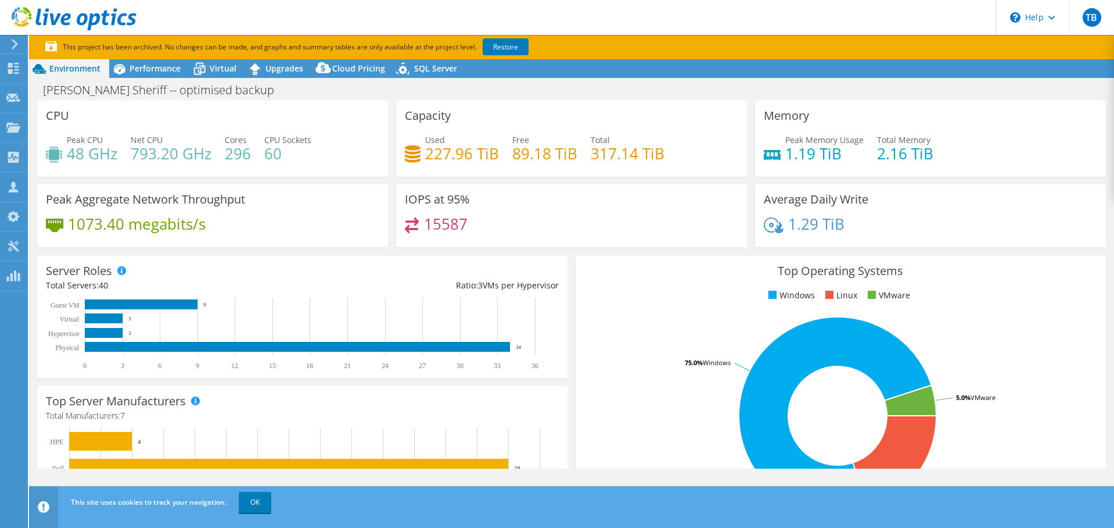
select select "USD"
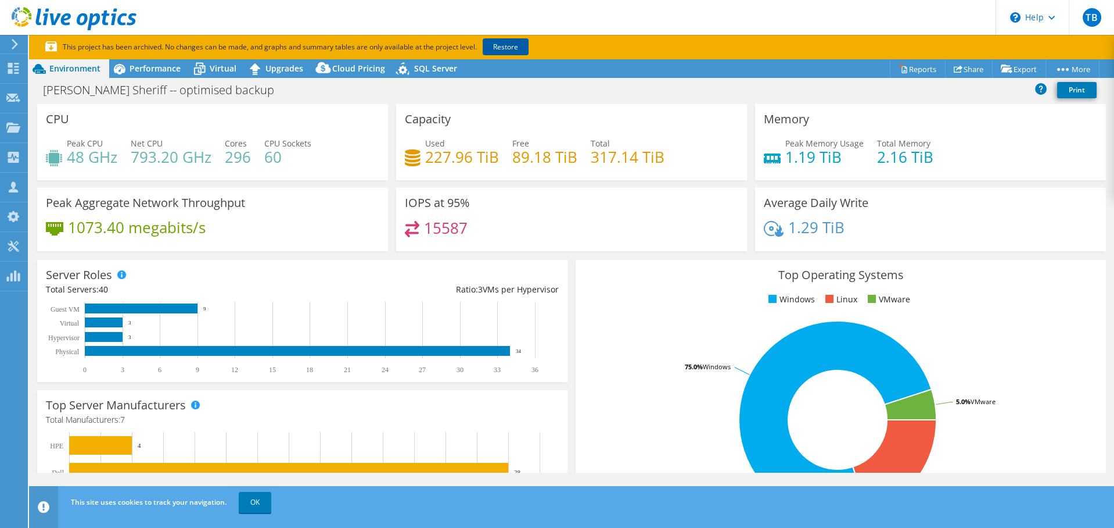
click at [510, 46] on link "Restore" at bounding box center [506, 46] width 46 height 17
click at [510, 46] on p "This project has been archived. No changes can be made, and graphs and summary …" at bounding box center [329, 47] width 569 height 13
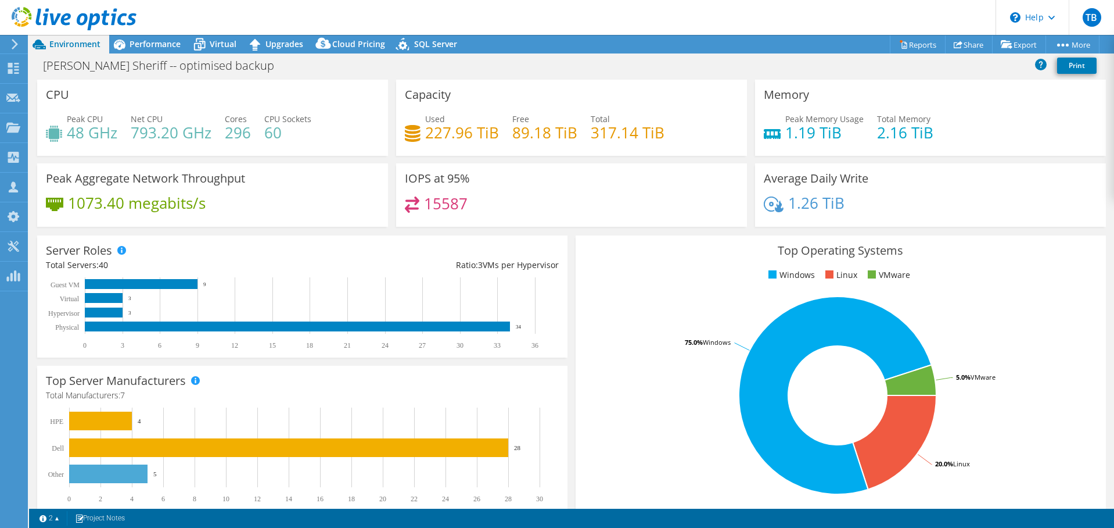
select select "USD"
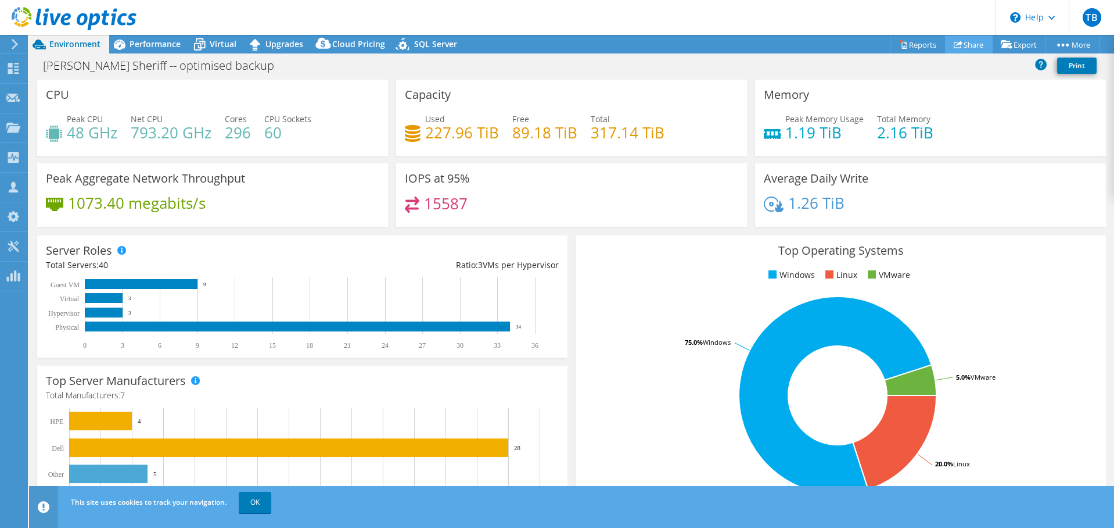
click at [970, 51] on link "Share" at bounding box center [969, 44] width 48 height 18
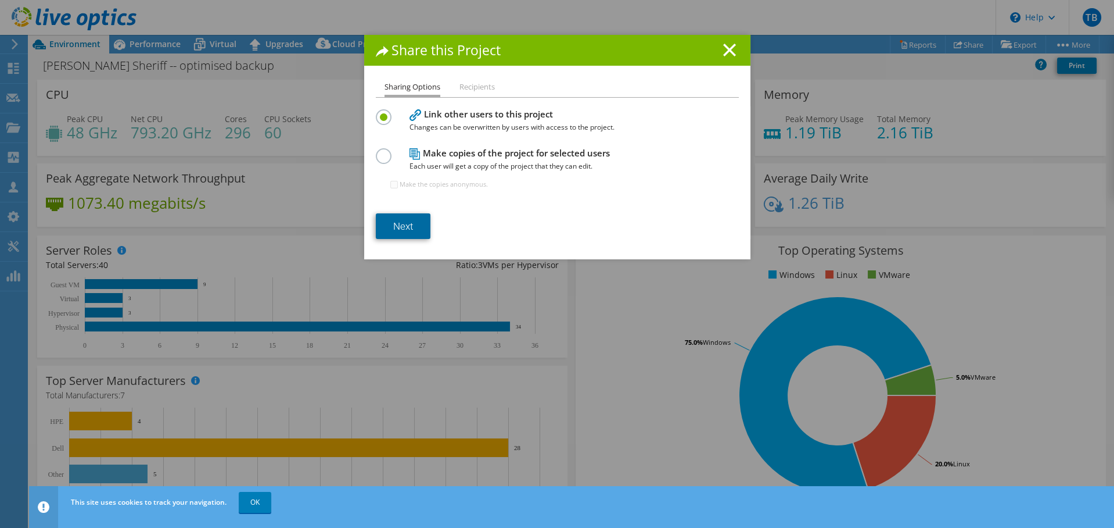
click at [403, 231] on link "Next" at bounding box center [403, 226] width 55 height 26
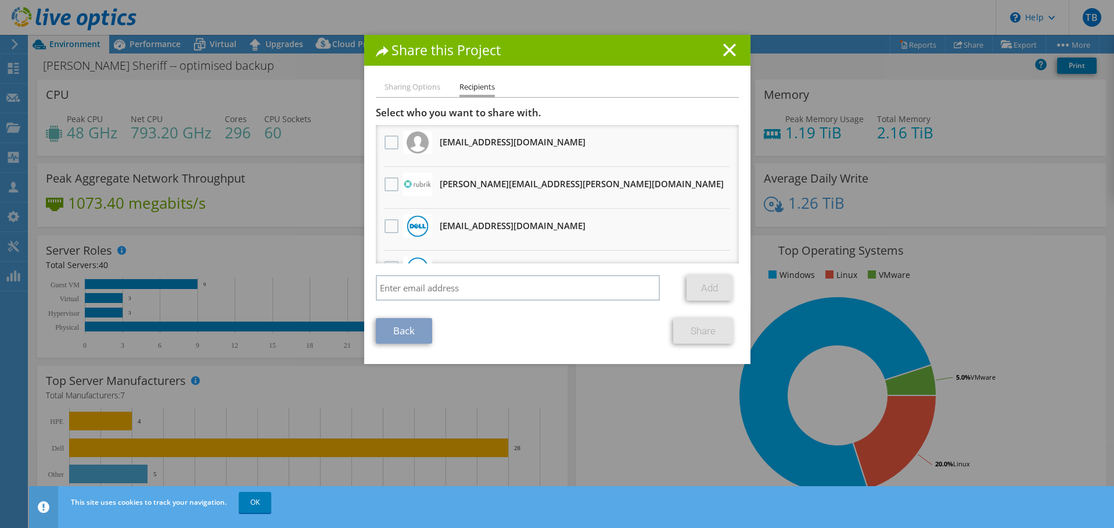
click at [392, 190] on div at bounding box center [392, 185] width 20 height 24
click at [385, 184] on label at bounding box center [393, 184] width 17 height 14
click at [0, 0] on input "checkbox" at bounding box center [0, 0] width 0 height 0
click at [704, 328] on link "Share" at bounding box center [703, 331] width 60 height 26
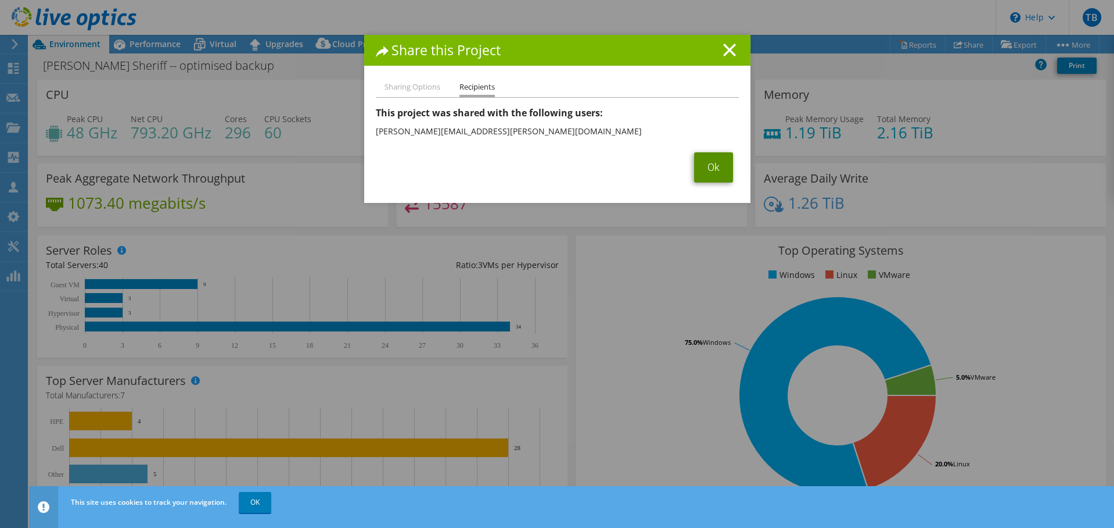
click at [710, 158] on link "Ok" at bounding box center [713, 167] width 39 height 30
